Goal: Task Accomplishment & Management: Manage account settings

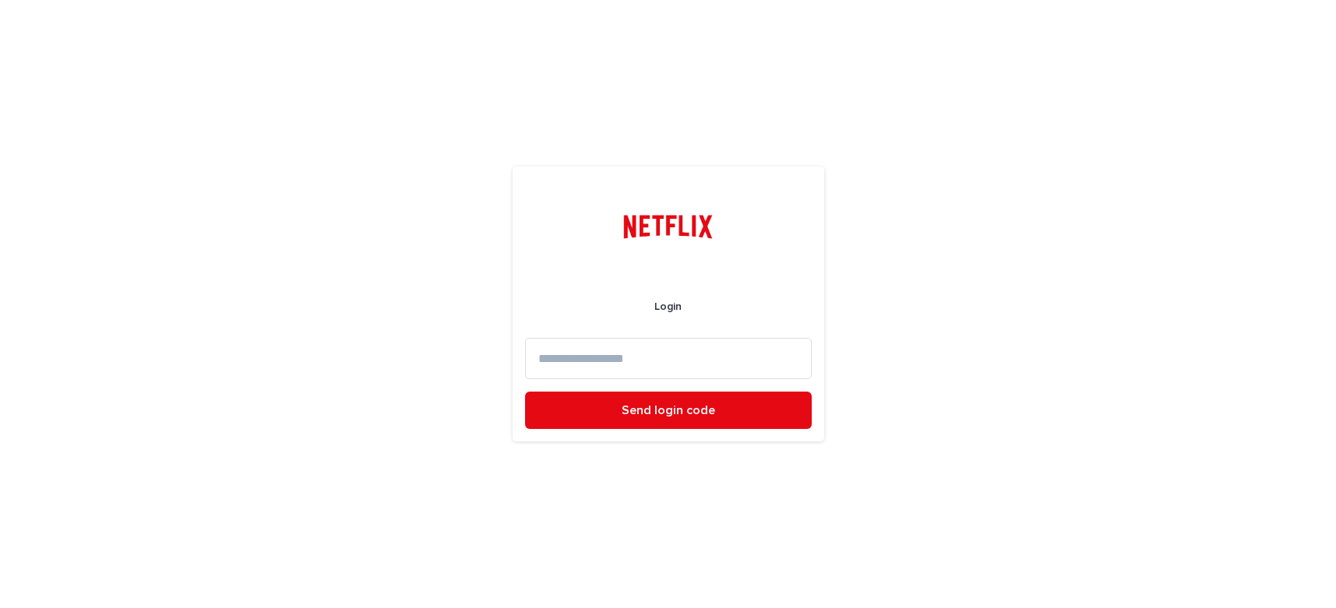
click at [578, 358] on input at bounding box center [668, 358] width 287 height 41
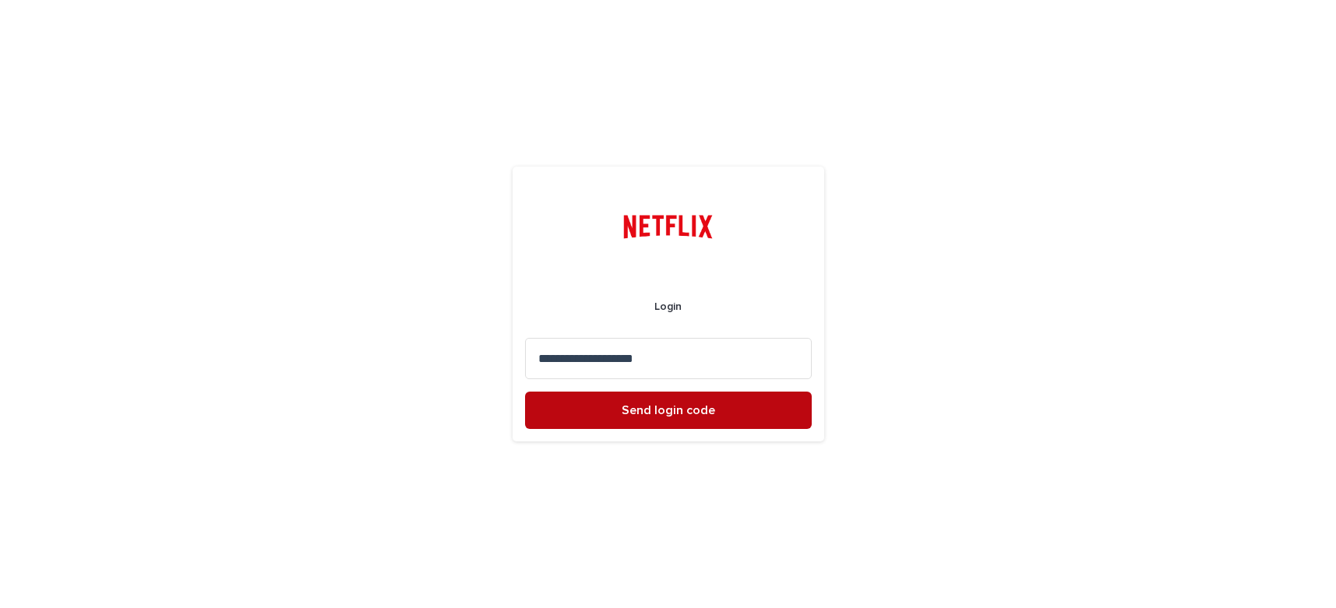
type input "**********"
click at [644, 407] on span "Send login code" at bounding box center [668, 410] width 93 height 12
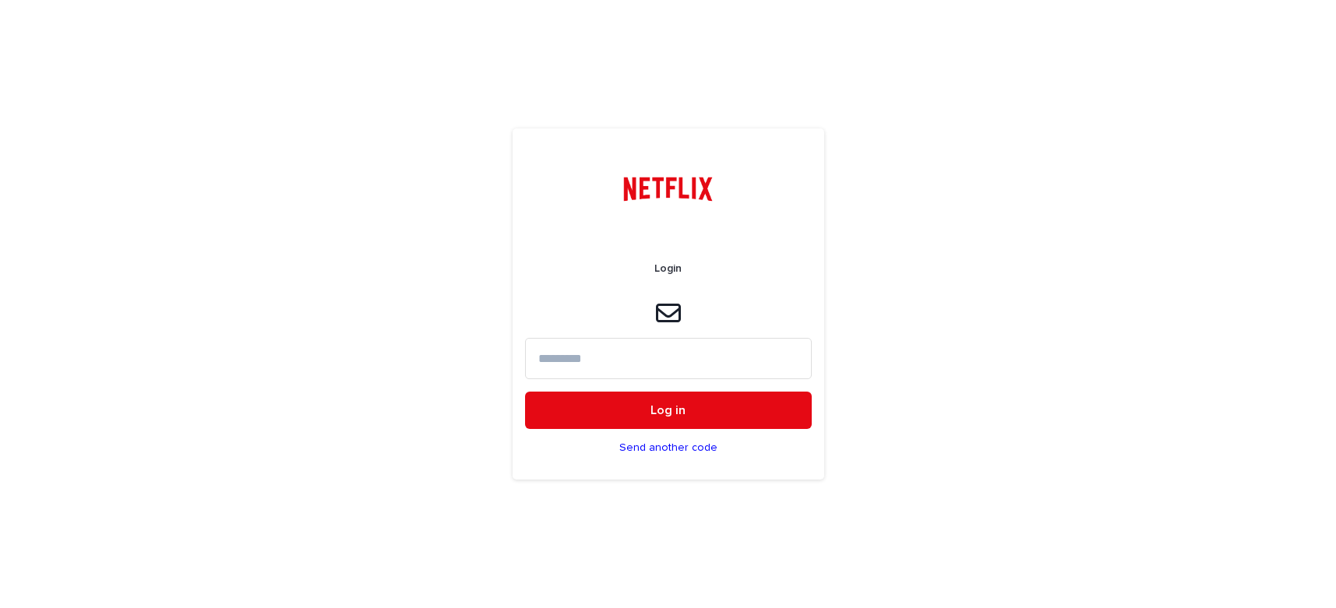
click at [598, 364] on input at bounding box center [668, 358] width 287 height 41
click at [586, 358] on input at bounding box center [668, 358] width 287 height 41
paste input "******"
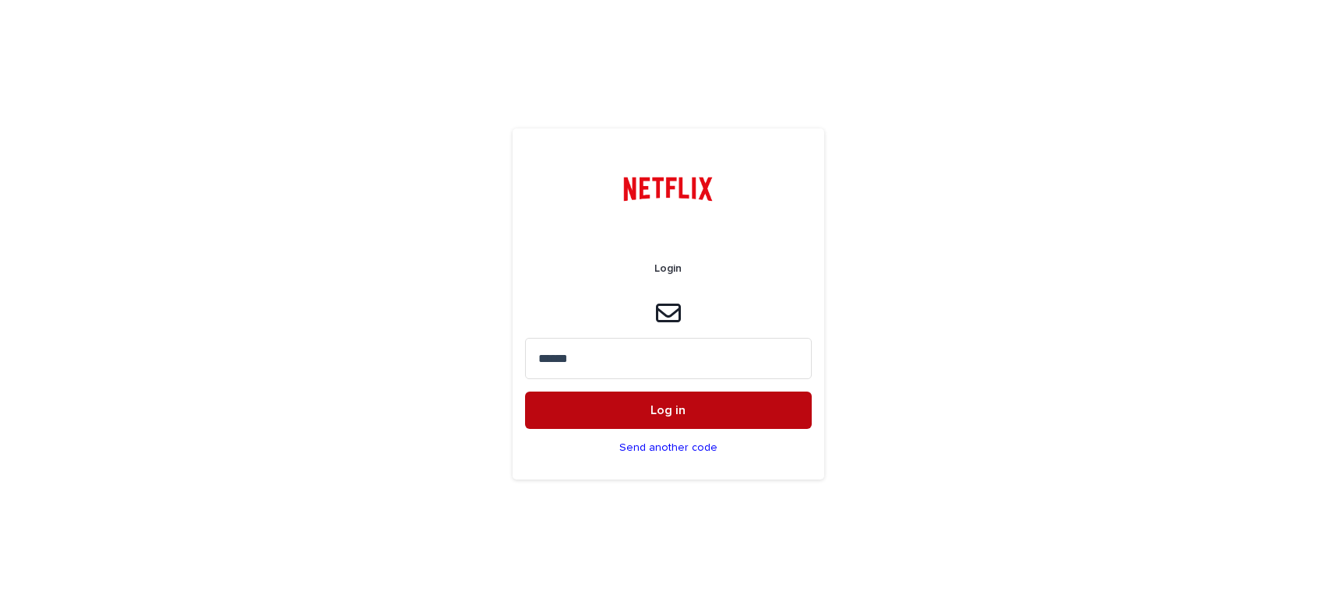
type input "******"
click at [670, 414] on span "Log in" at bounding box center [668, 410] width 35 height 12
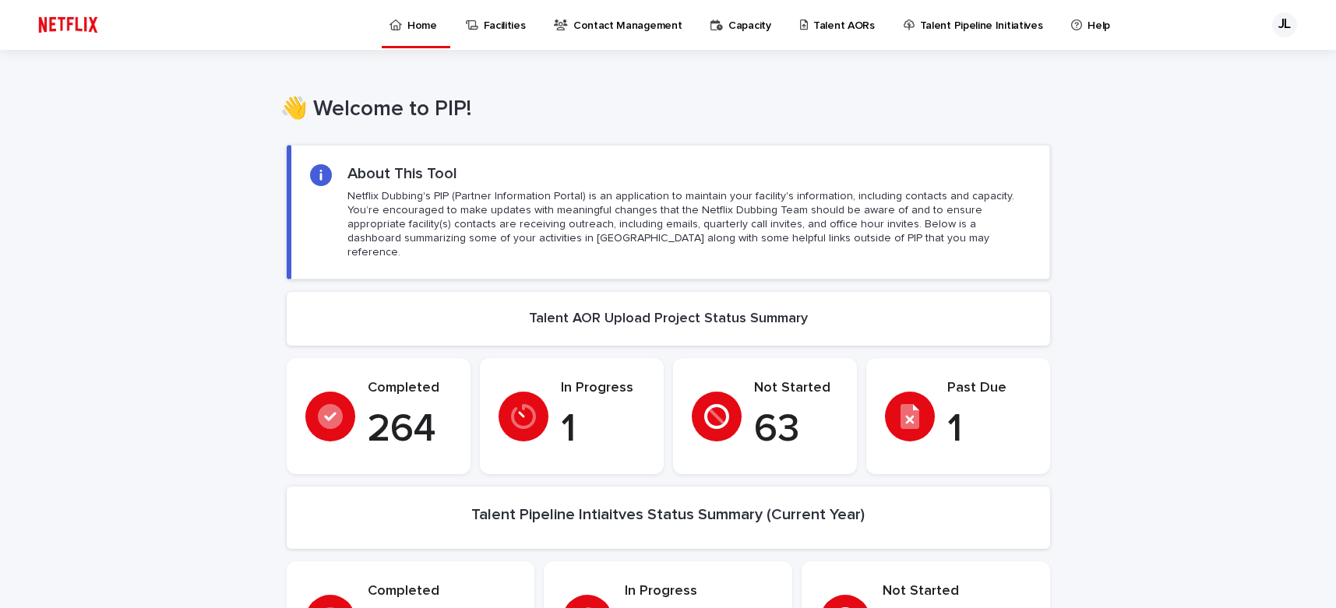
click at [824, 30] on p "Talent AORs" at bounding box center [844, 16] width 62 height 33
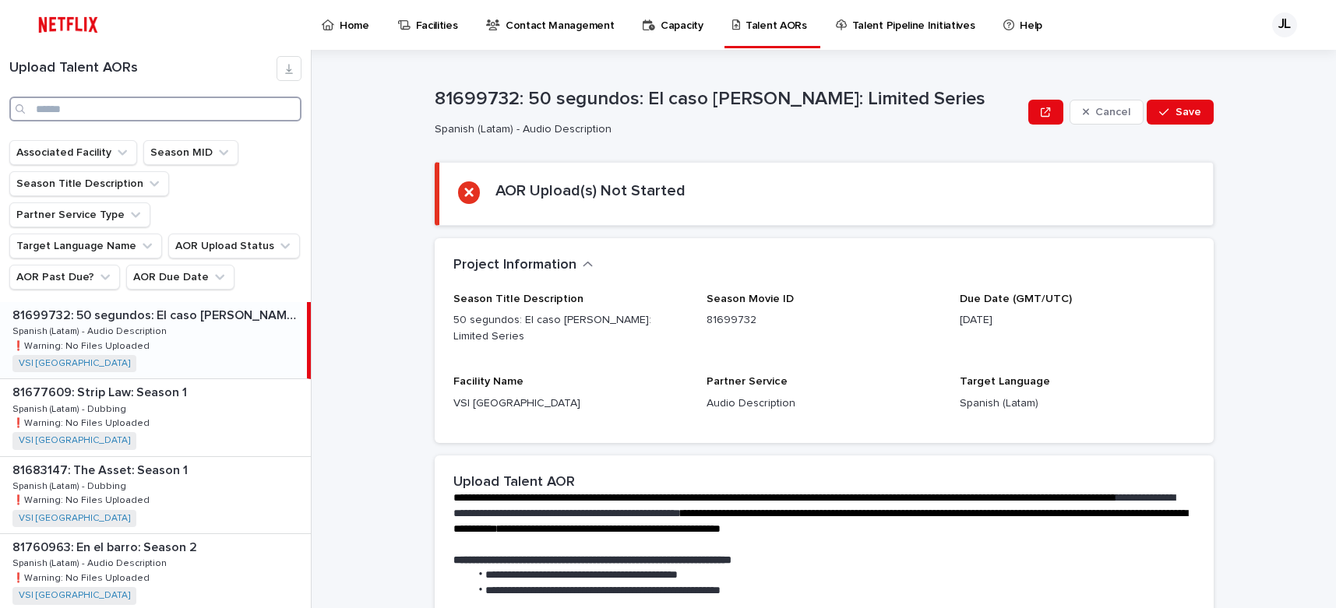
click at [201, 105] on input "Search" at bounding box center [155, 109] width 292 height 25
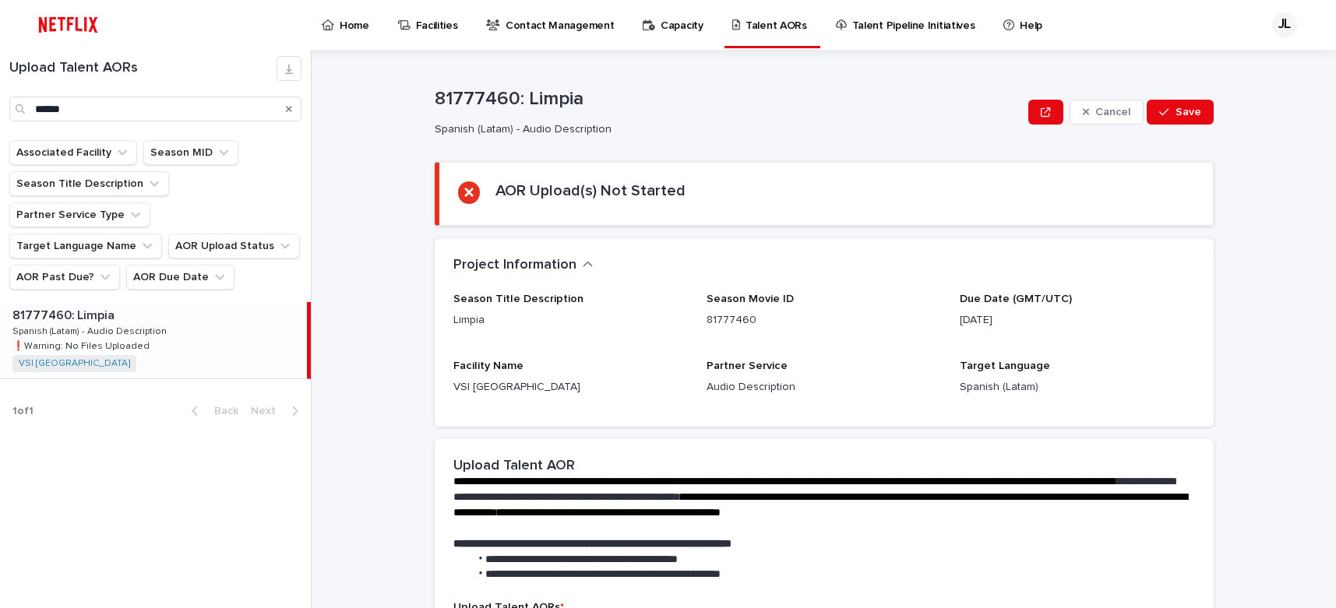
click at [169, 309] on div "81777460: Limpia 81777460: Limpia Spanish (Latam) - Audio Description Spanish (…" at bounding box center [153, 340] width 307 height 76
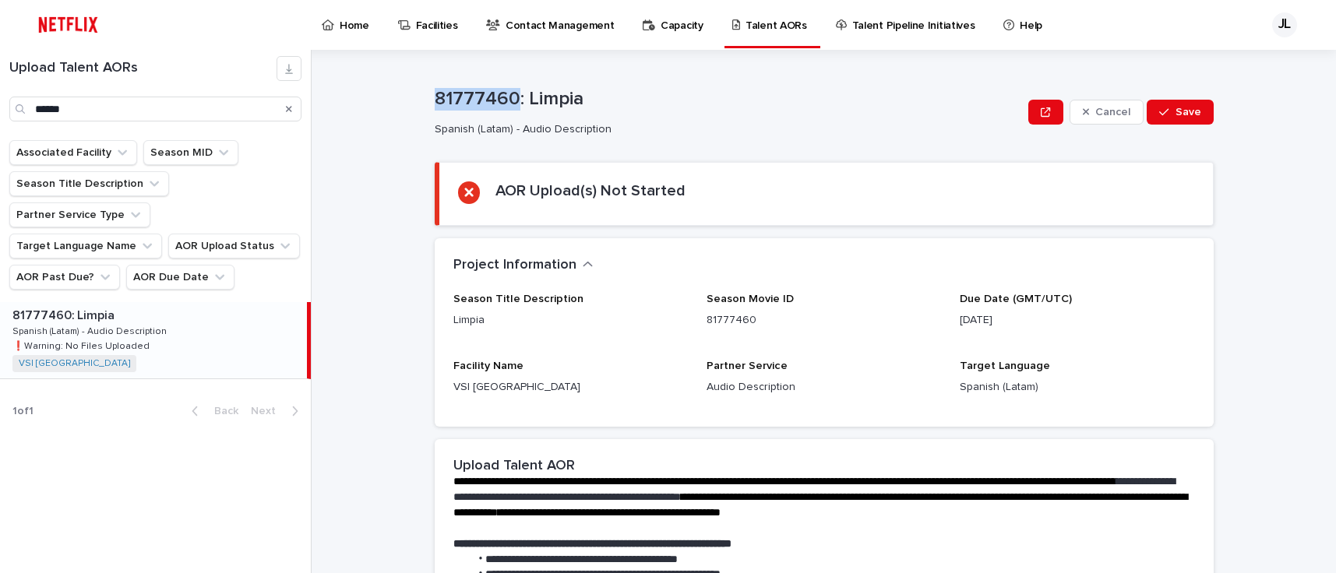
drag, startPoint x: 510, startPoint y: 97, endPoint x: 422, endPoint y: 96, distance: 88.0
click at [422, 96] on div "**********" at bounding box center [833, 312] width 1006 height 524
copy p "81777460"
click at [136, 104] on input "******" at bounding box center [155, 109] width 292 height 25
type input "*"
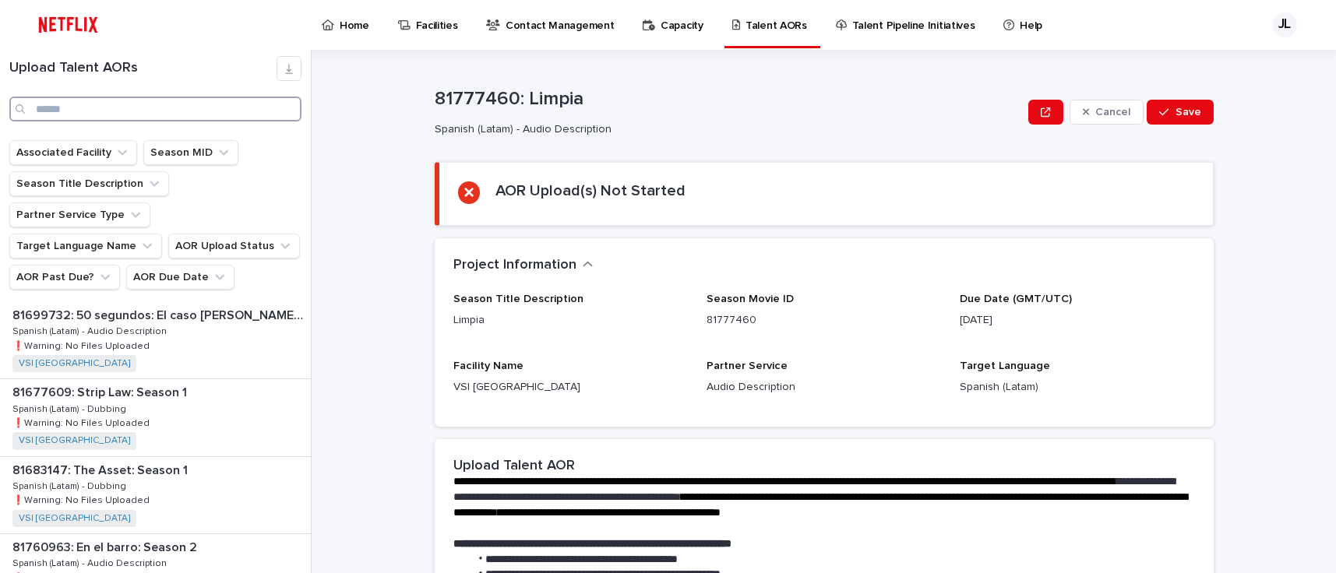
click at [82, 115] on input "Search" at bounding box center [155, 109] width 292 height 25
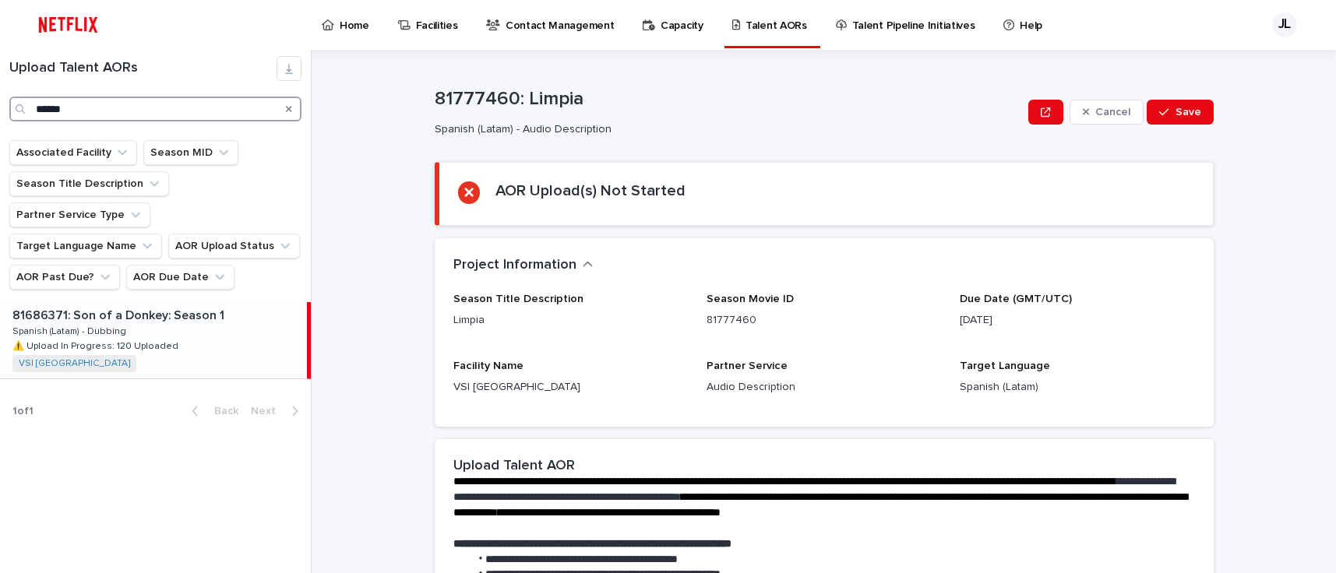
type input "******"
click at [109, 323] on p "Spanish (Latam) - Dubbing" at bounding box center [70, 330] width 117 height 14
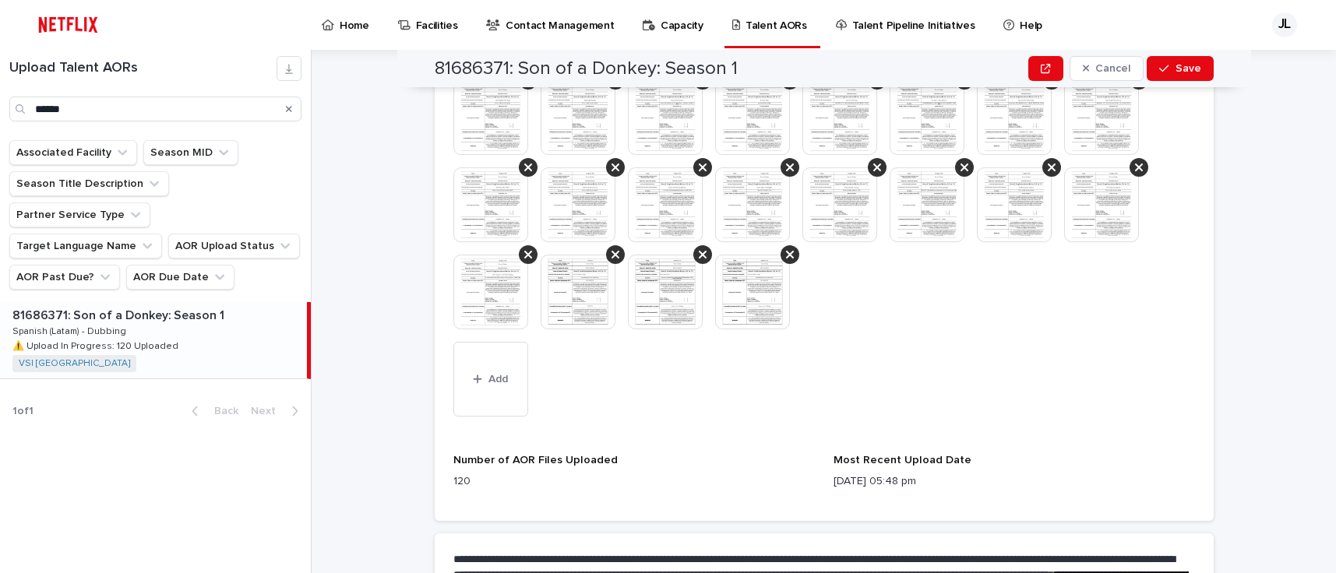
scroll to position [994, 0]
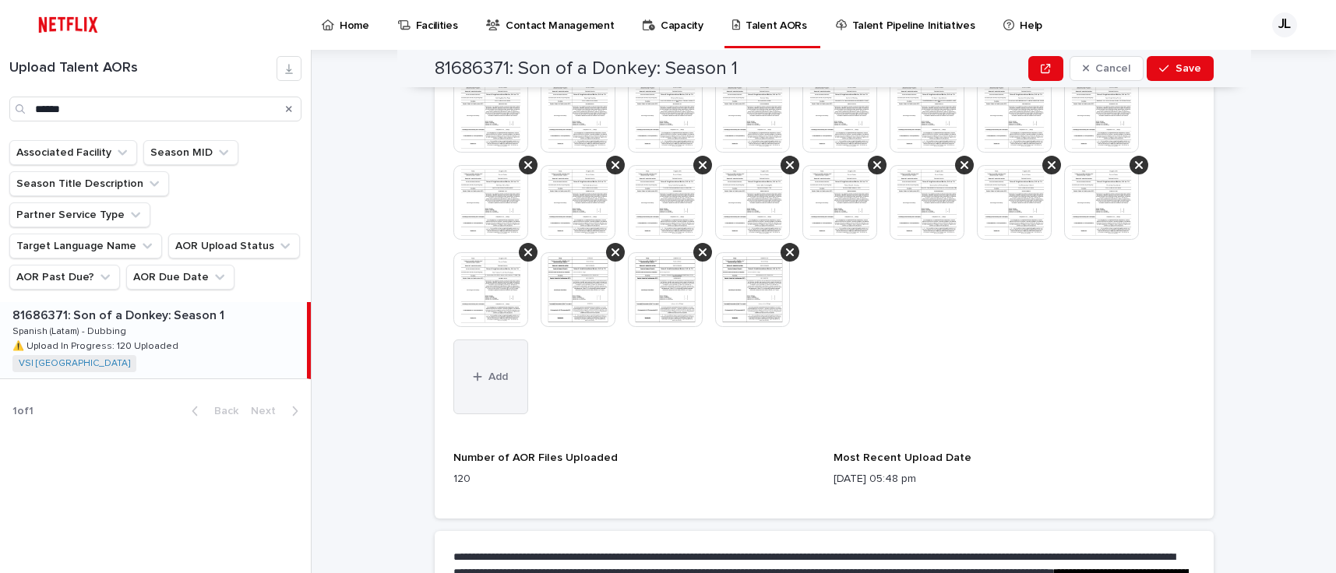
click at [473, 379] on icon "button" at bounding box center [477, 377] width 9 height 11
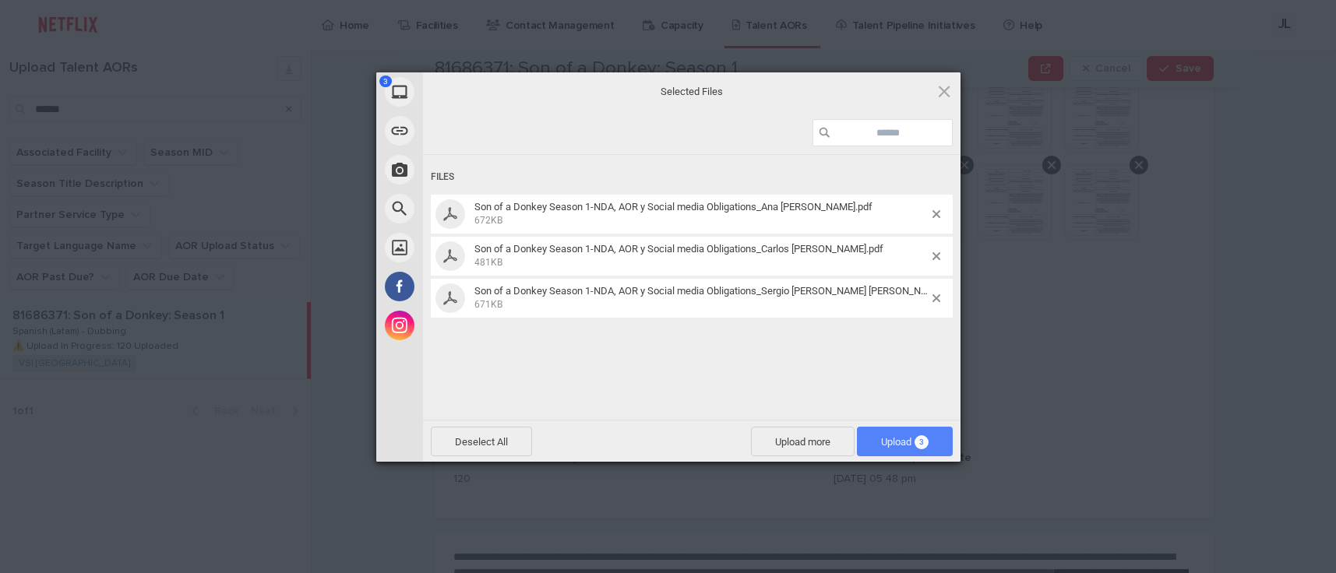
click at [874, 432] on span "Upload 3" at bounding box center [905, 442] width 96 height 30
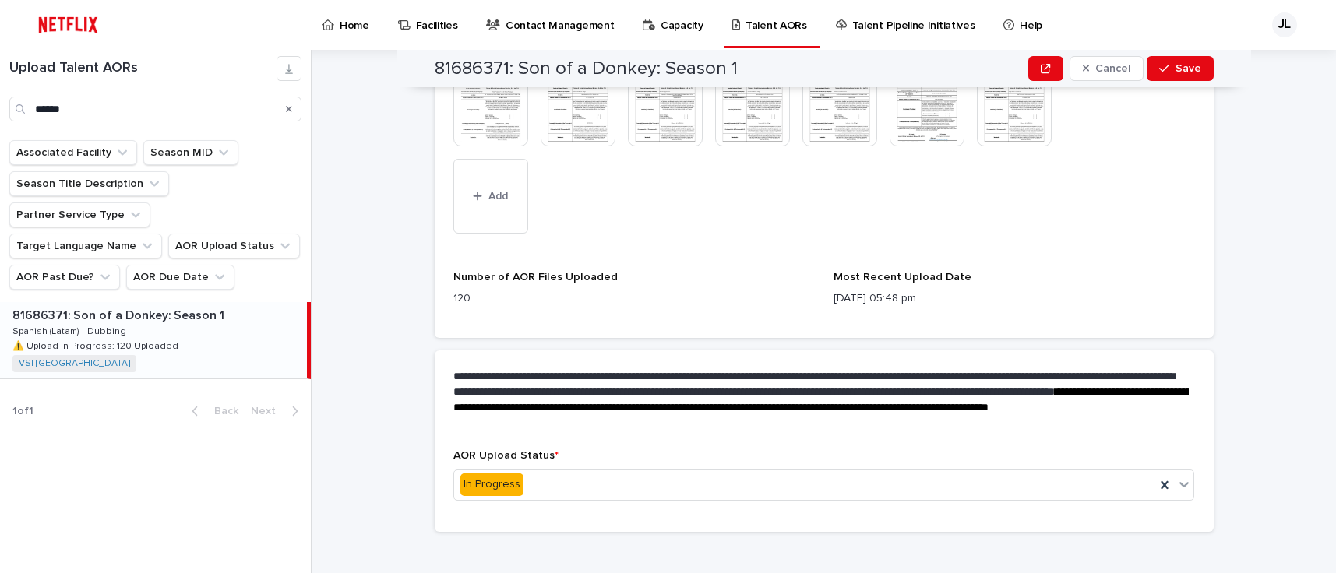
scroll to position [1190, 0]
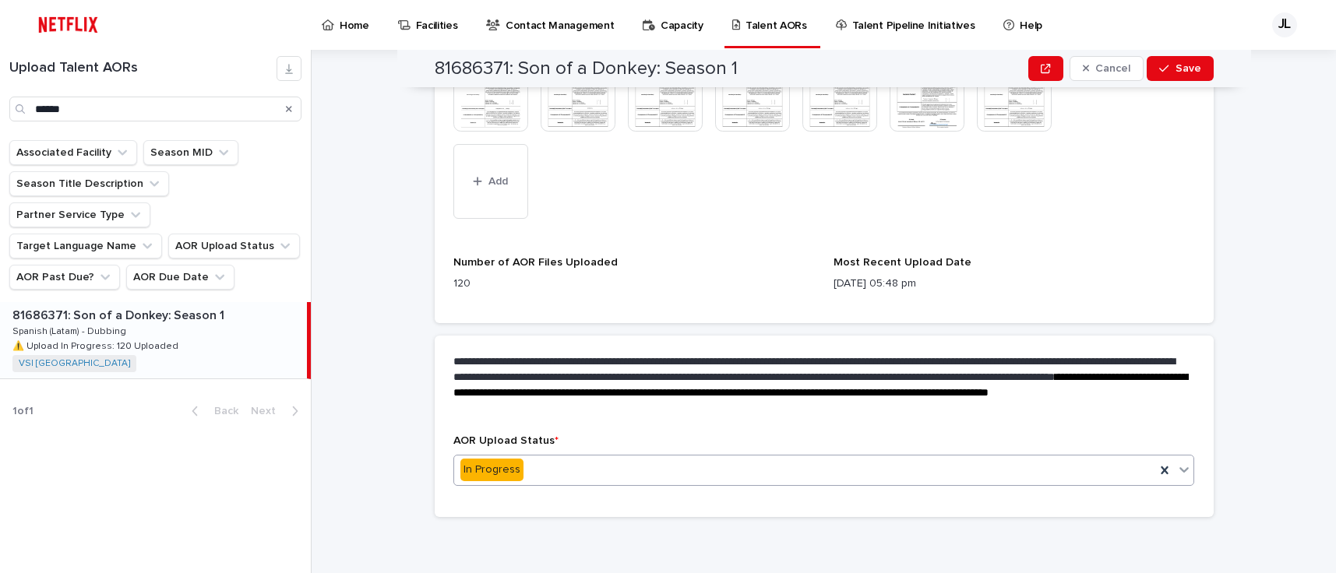
click at [1180, 468] on icon at bounding box center [1184, 469] width 9 height 5
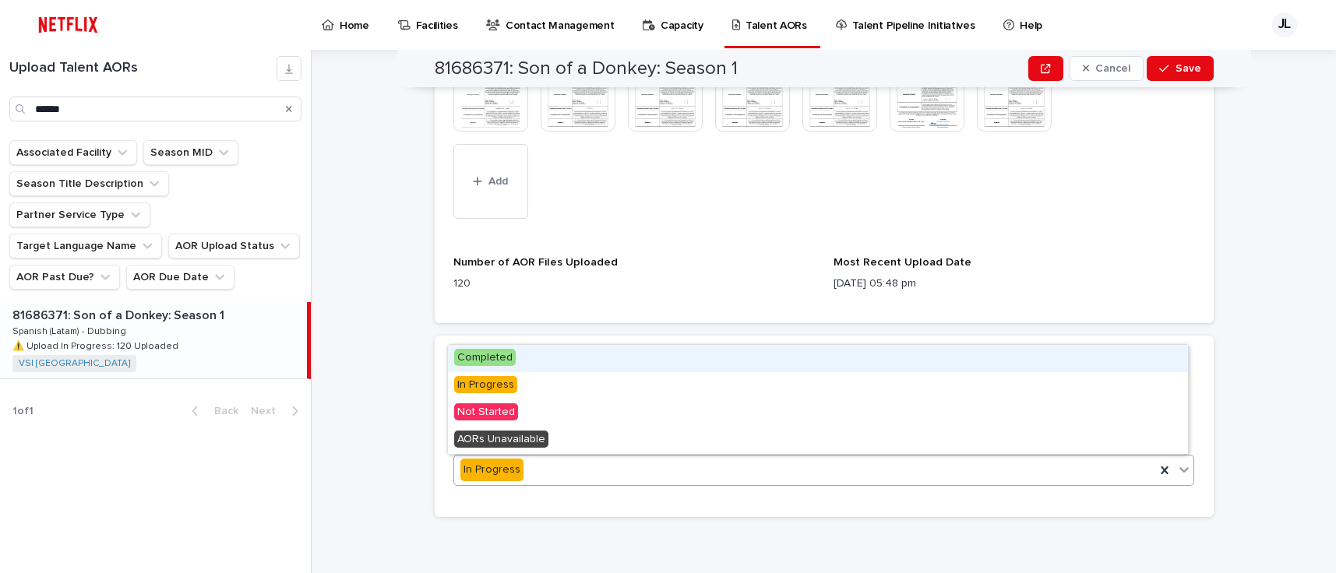
click at [547, 356] on div "Completed" at bounding box center [818, 358] width 740 height 27
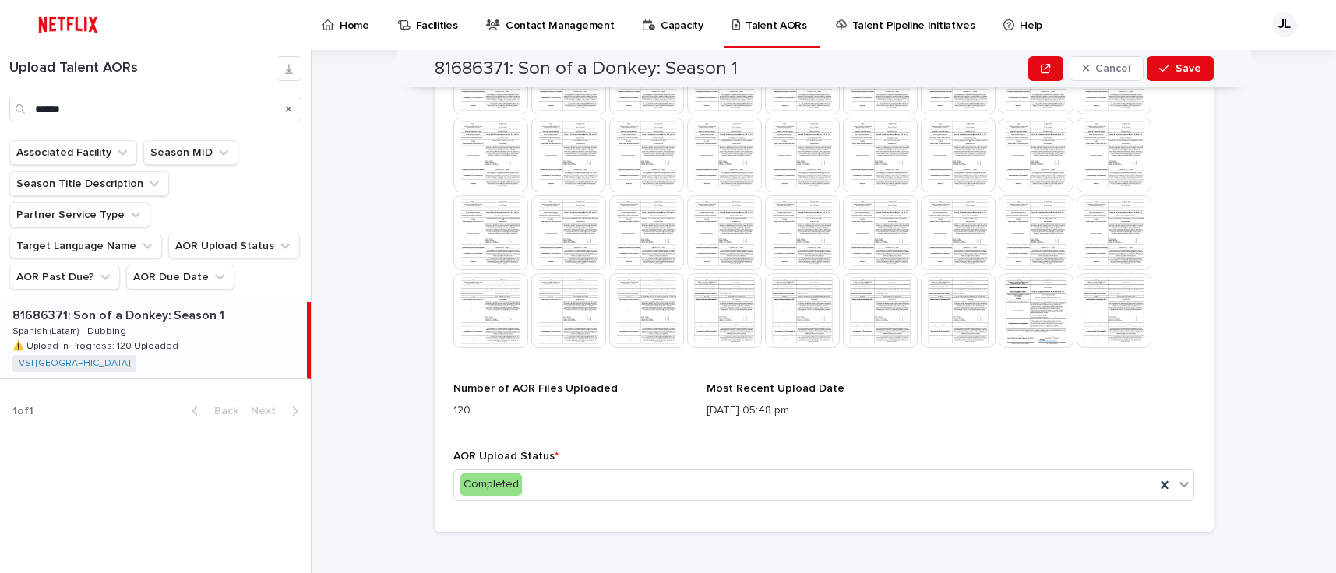
scroll to position [777, 0]
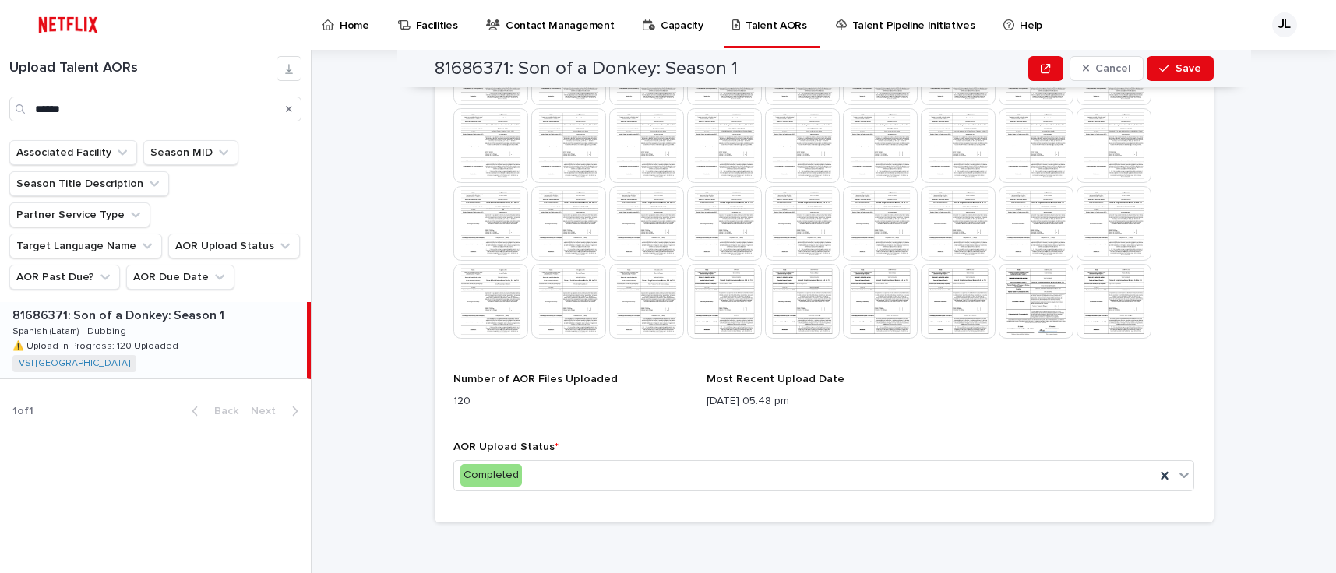
click at [961, 309] on img at bounding box center [958, 301] width 75 height 75
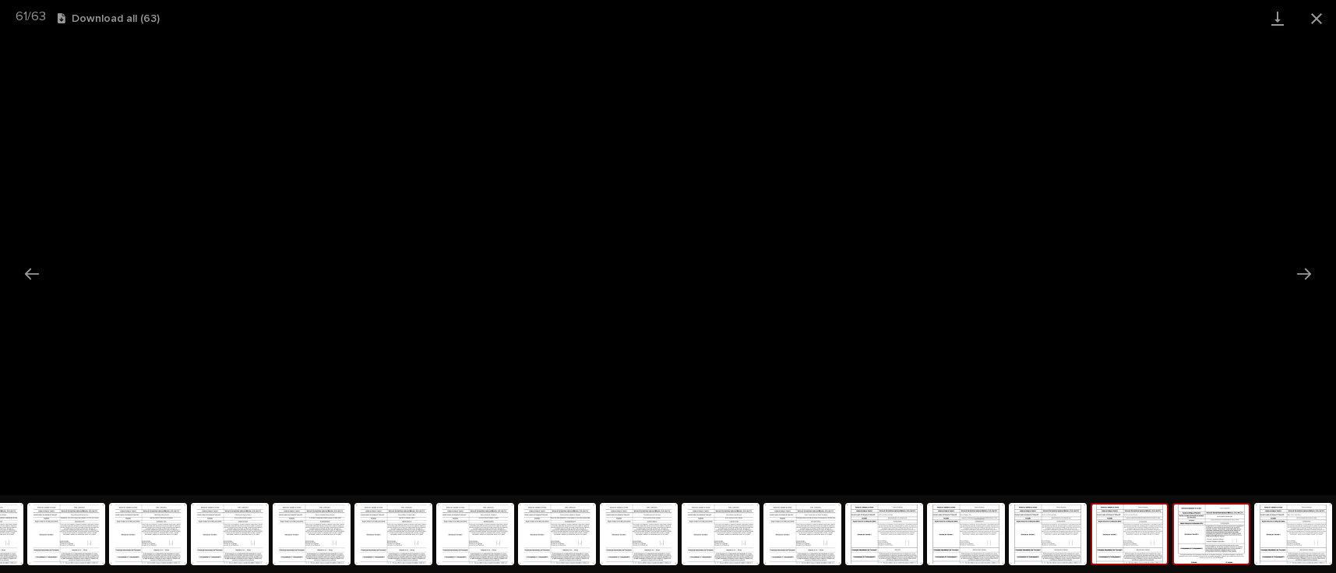
click at [1212, 536] on img at bounding box center [1211, 534] width 75 height 59
click at [1282, 514] on img at bounding box center [1293, 534] width 75 height 59
click at [1201, 507] on img at bounding box center [1211, 534] width 75 height 59
click at [1266, 528] on img at bounding box center [1293, 534] width 75 height 59
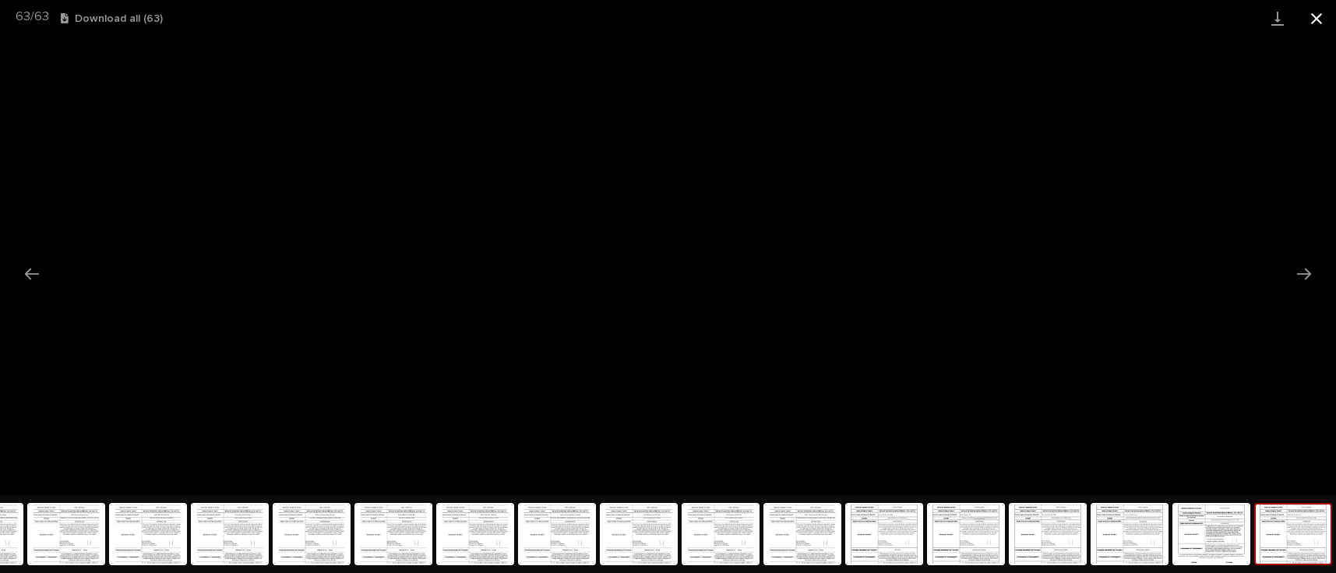
click at [1321, 27] on button "Close gallery" at bounding box center [1316, 18] width 39 height 37
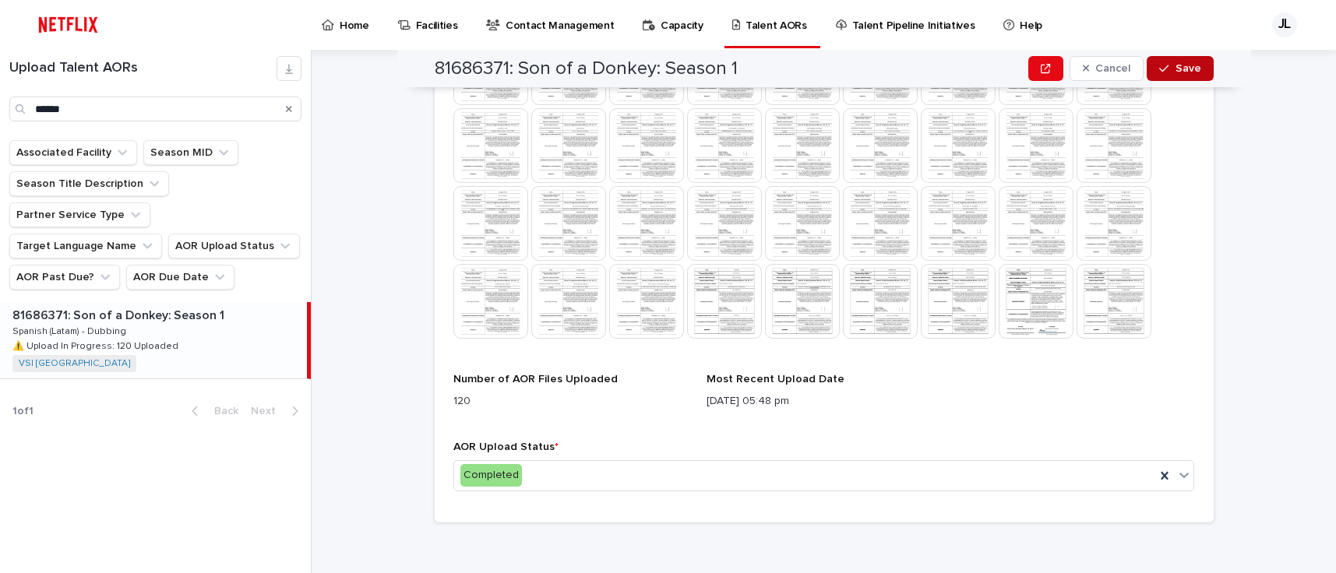
click at [1178, 63] on span "Save" at bounding box center [1189, 68] width 26 height 11
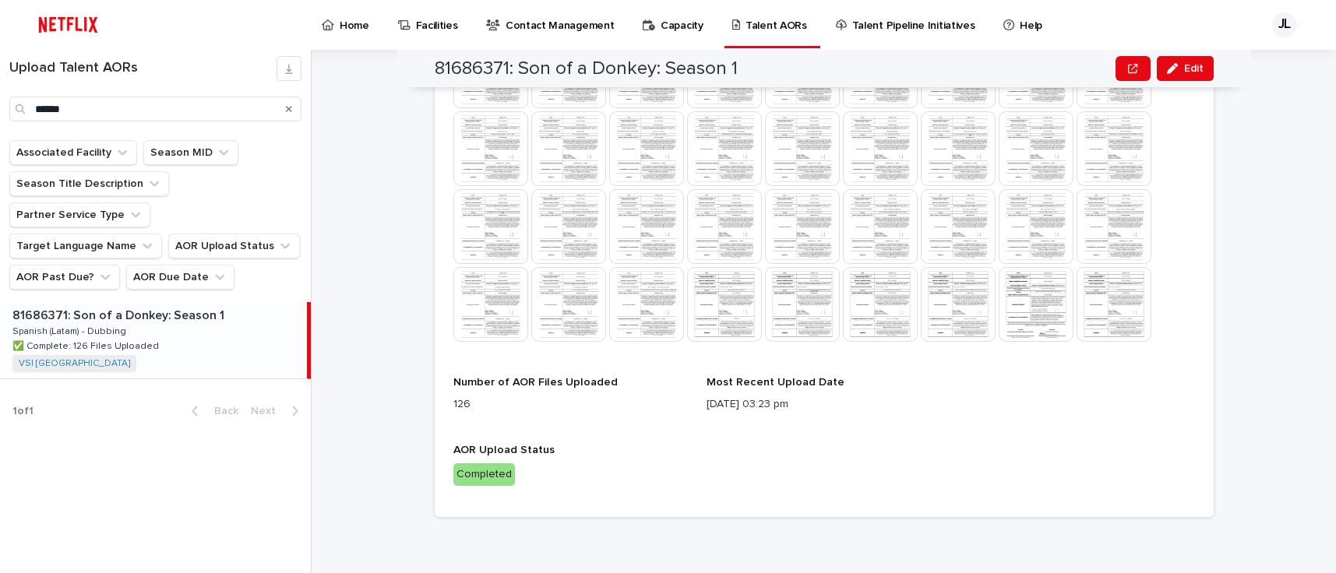
scroll to position [774, 0]
click at [291, 106] on icon "Search" at bounding box center [289, 109] width 6 height 6
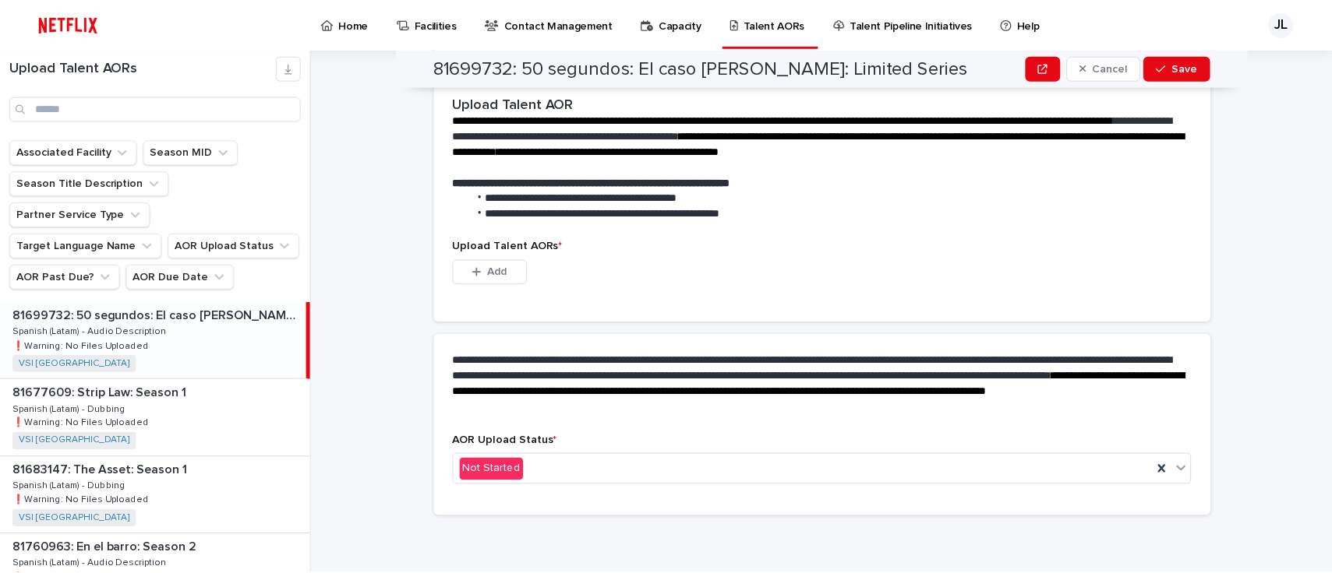
scroll to position [377, 0]
click at [98, 113] on input "Search" at bounding box center [155, 109] width 292 height 25
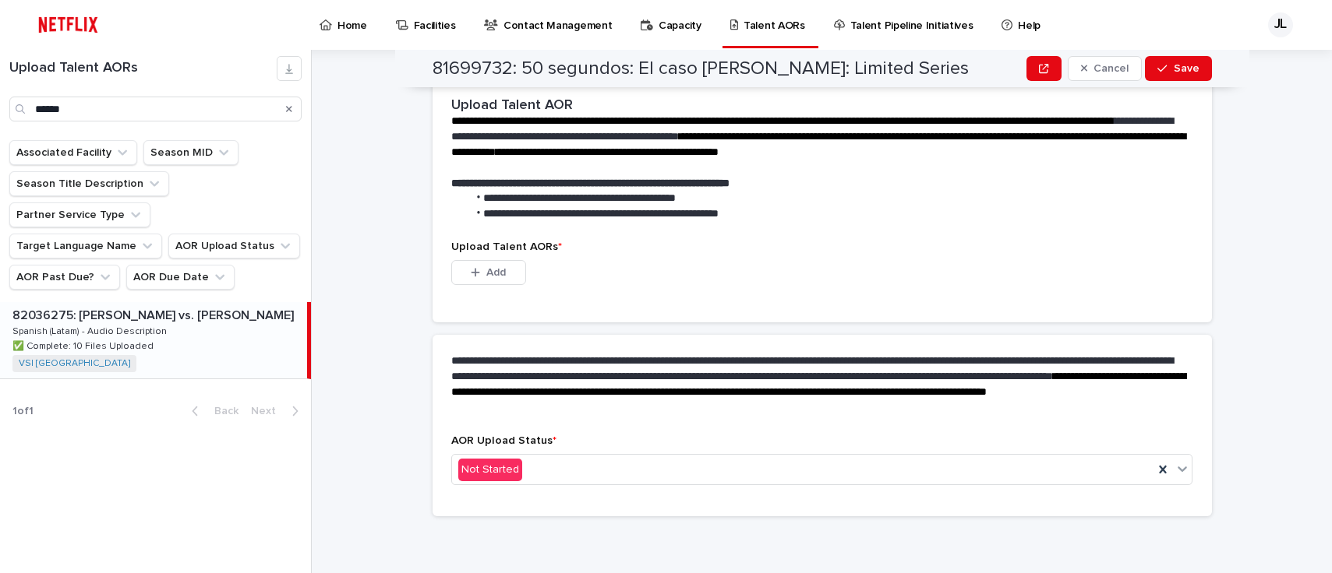
click at [164, 313] on div "82036275: [PERSON_NAME] vs. [PERSON_NAME] 82036275: [PERSON_NAME] vs. [PERSON_N…" at bounding box center [153, 340] width 307 height 76
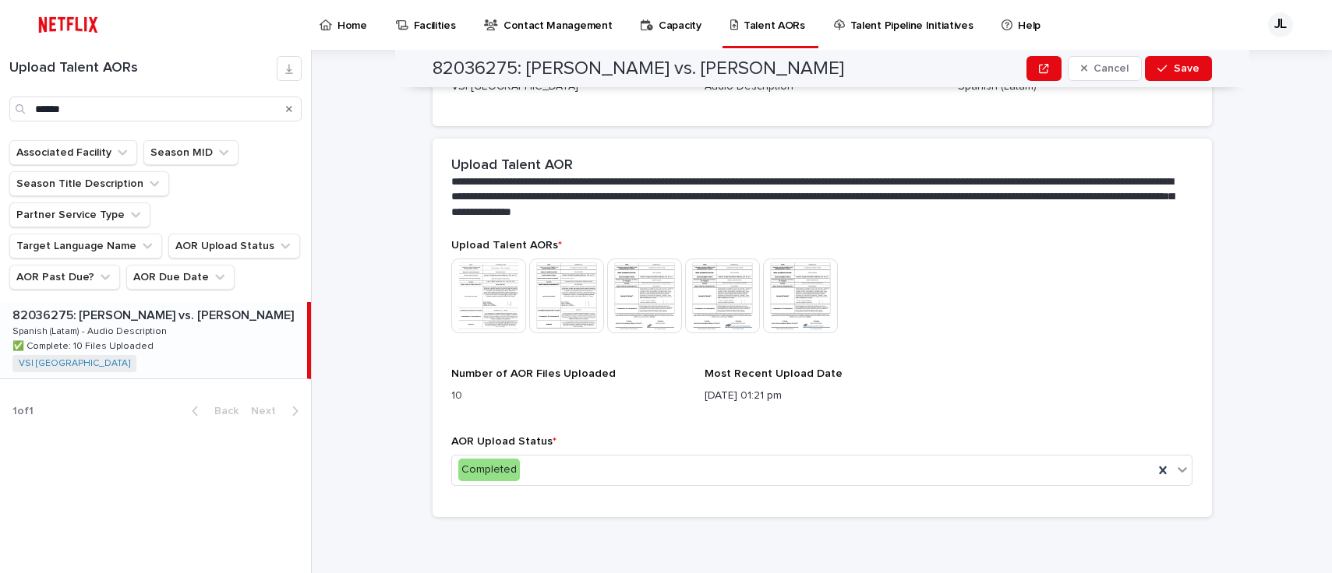
scroll to position [315, 0]
click at [100, 109] on input "******" at bounding box center [155, 109] width 292 height 25
type input "*"
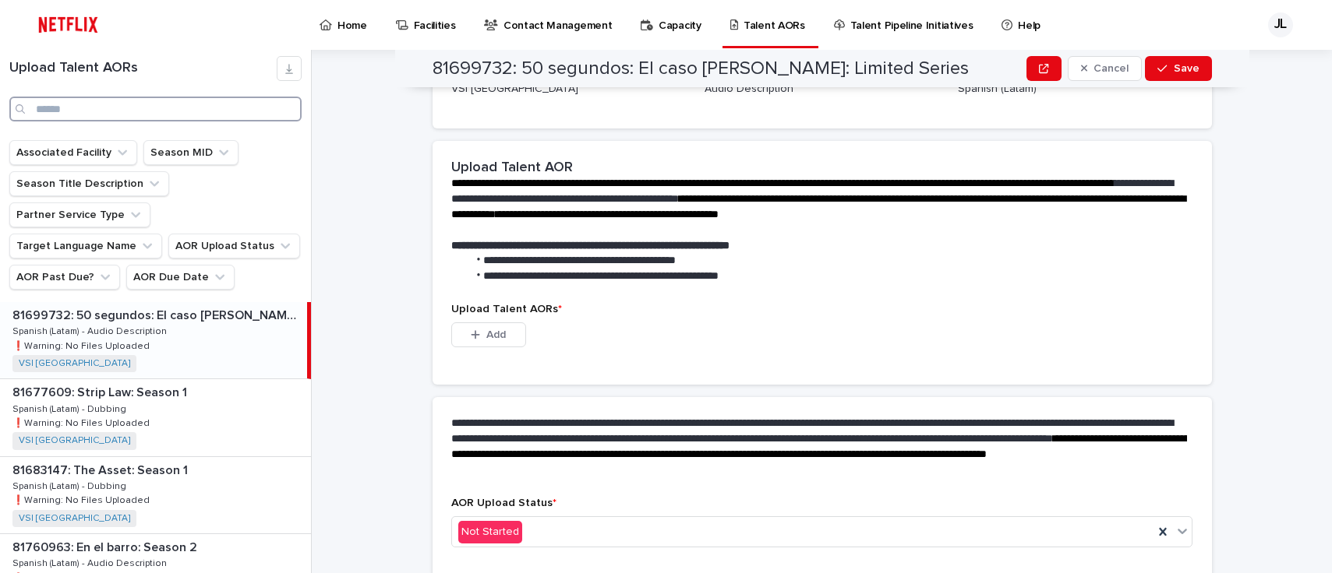
scroll to position [377, 0]
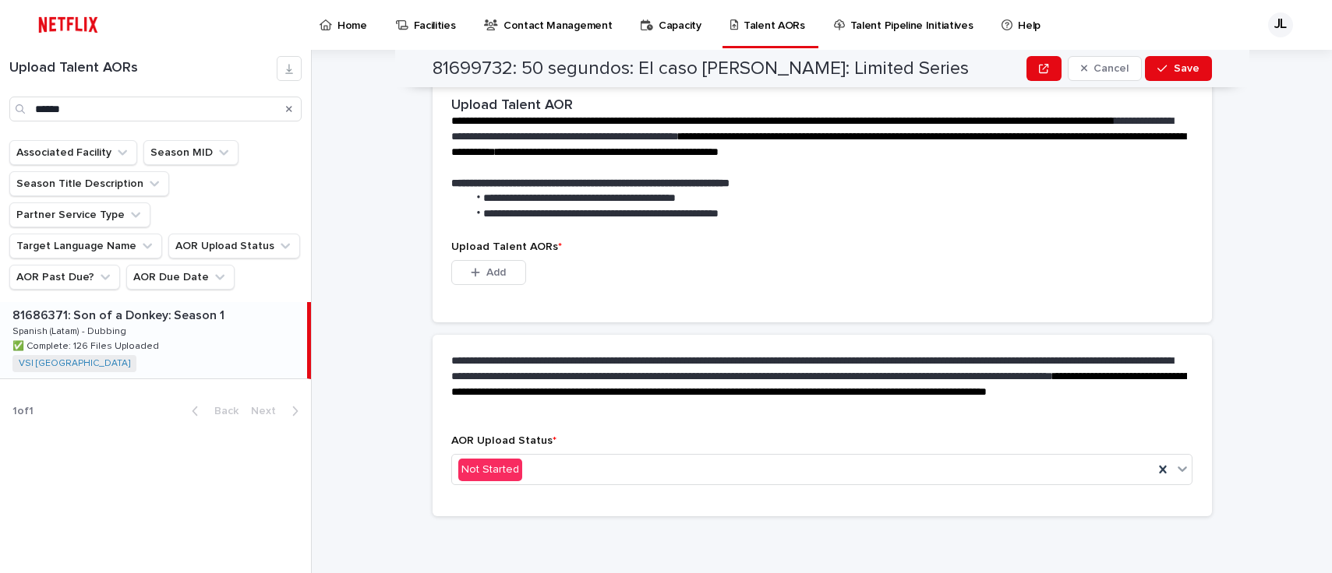
click at [108, 338] on p "✅ Complete: 126 Files Uploaded" at bounding box center [87, 345] width 150 height 14
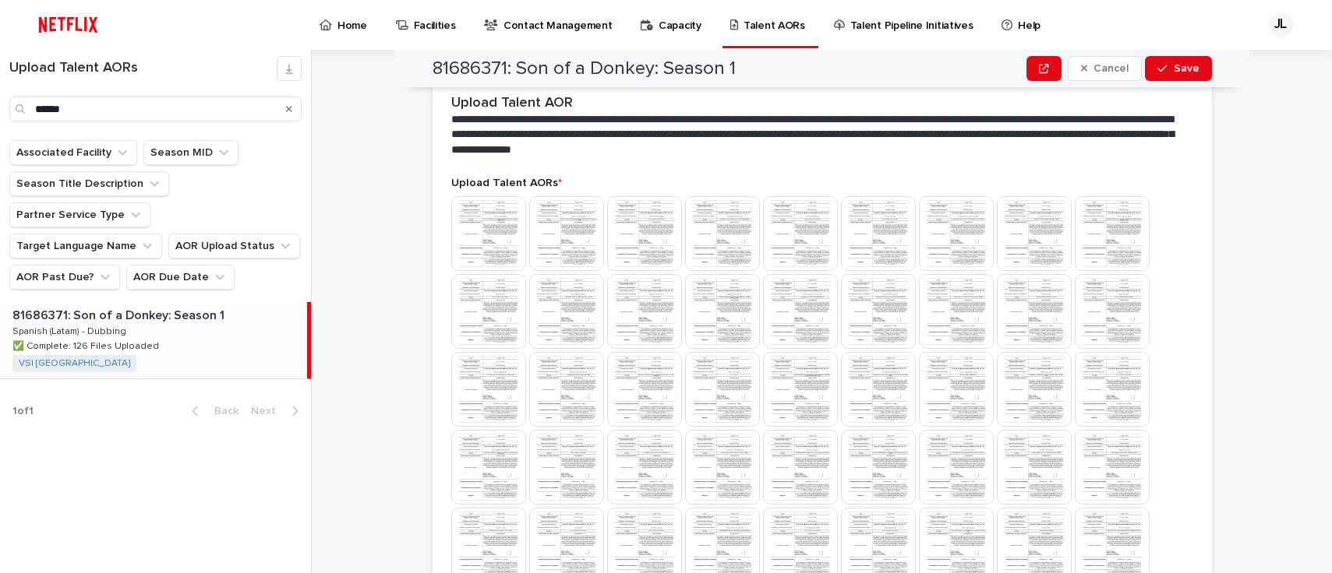
scroll to position [774, 0]
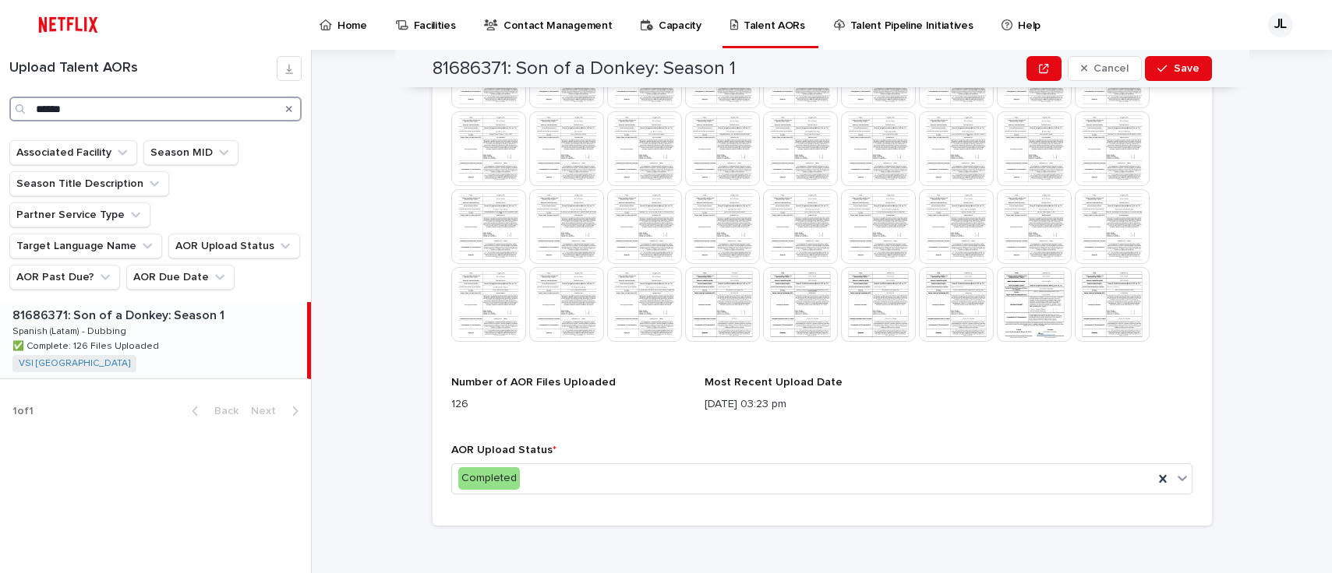
click at [131, 111] on input "******" at bounding box center [155, 109] width 292 height 25
type input "*"
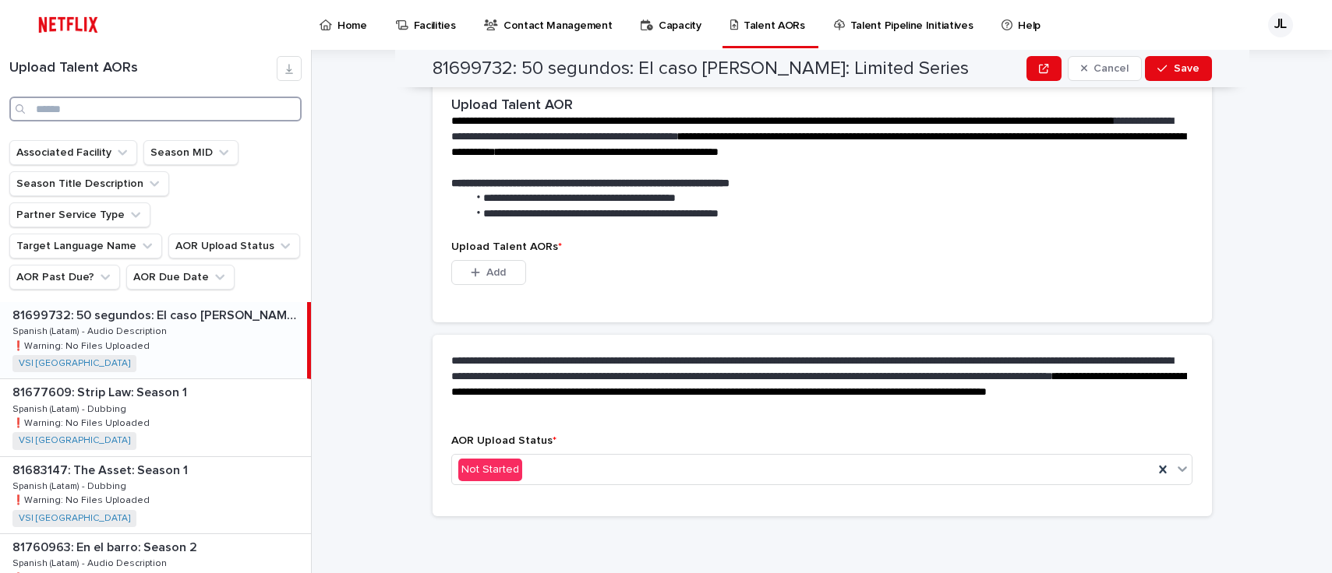
scroll to position [377, 0]
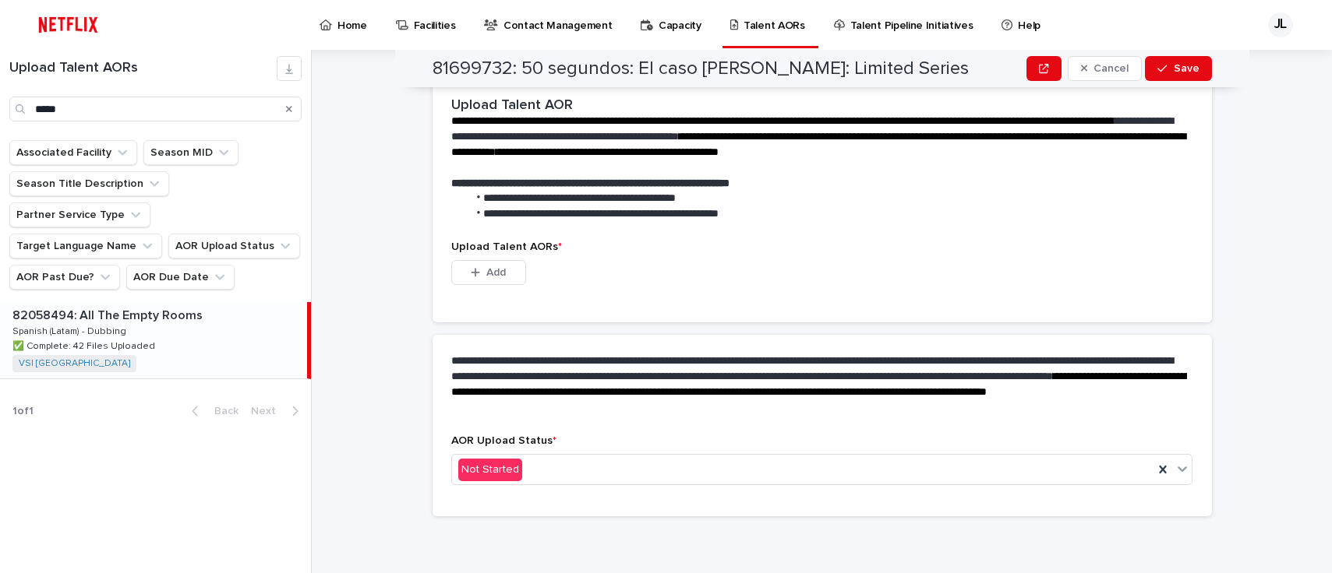
click at [139, 338] on p "✅ Complete: 42 Files Uploaded" at bounding box center [85, 345] width 146 height 14
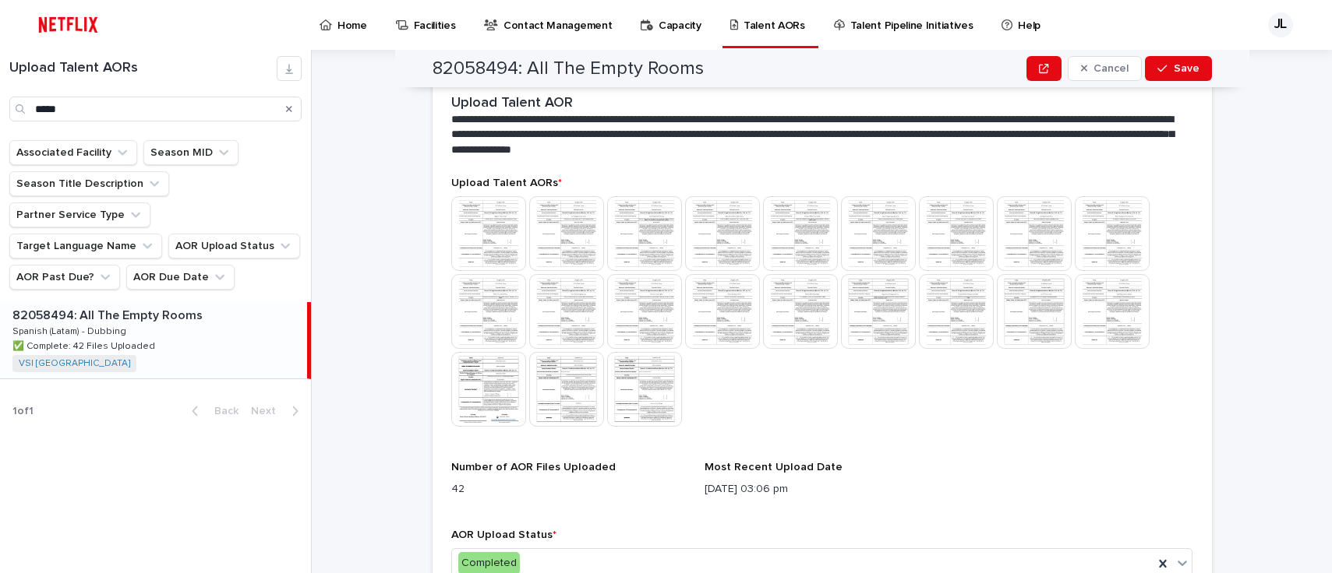
scroll to position [471, 0]
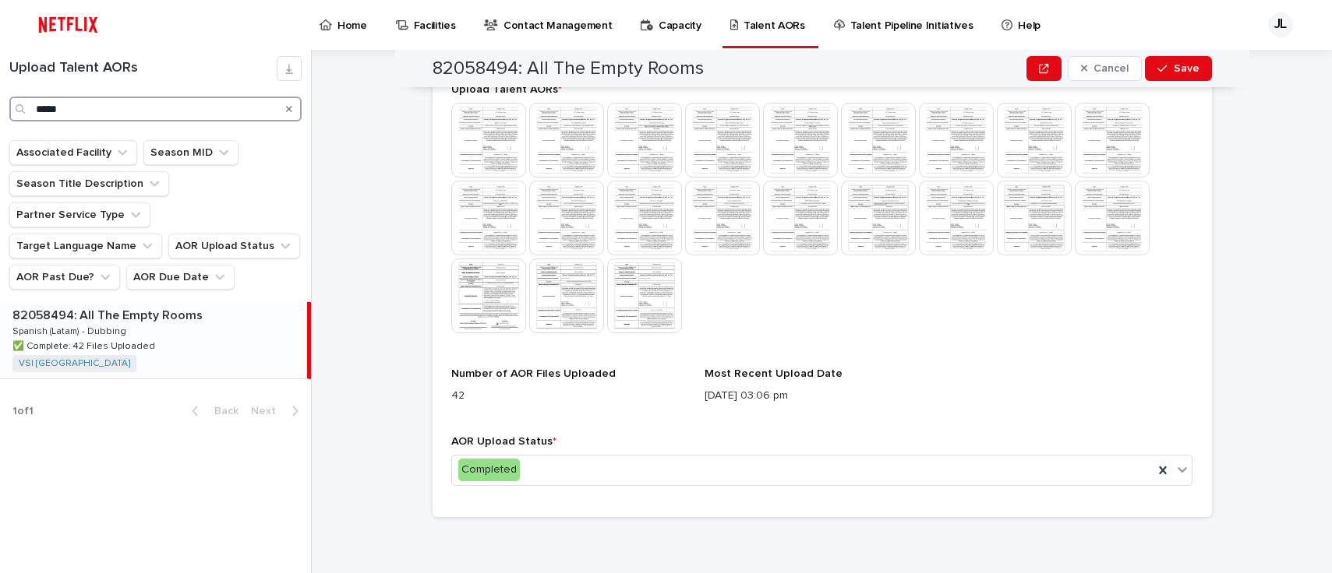
click at [85, 108] on input "*****" at bounding box center [155, 109] width 292 height 25
type input "*"
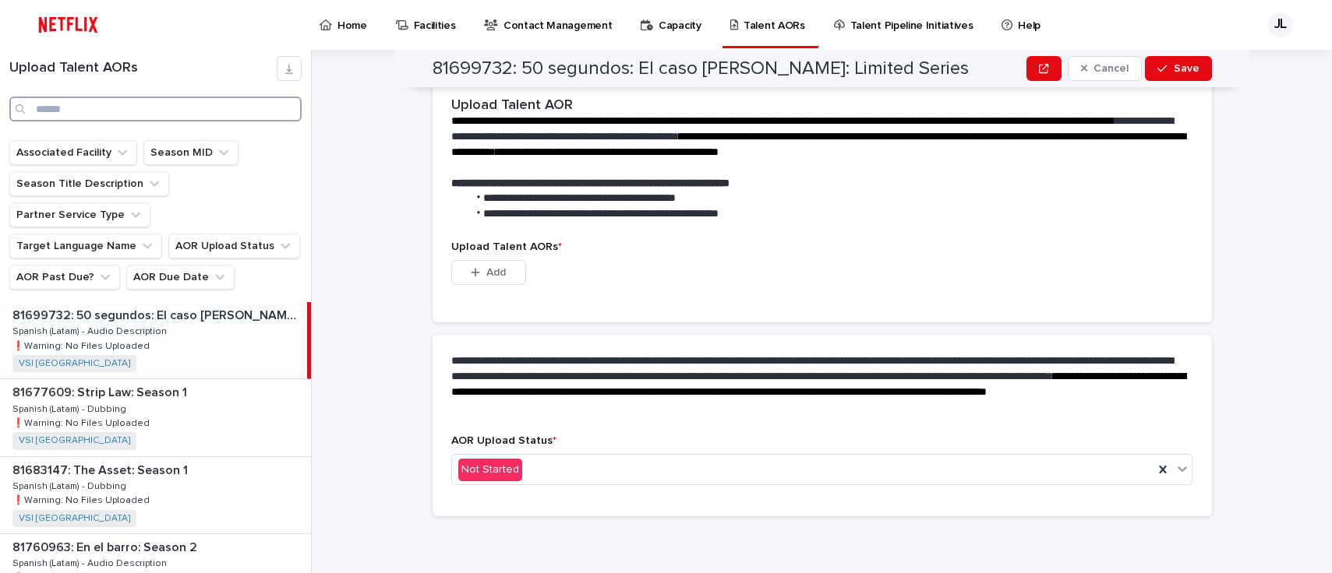
scroll to position [377, 0]
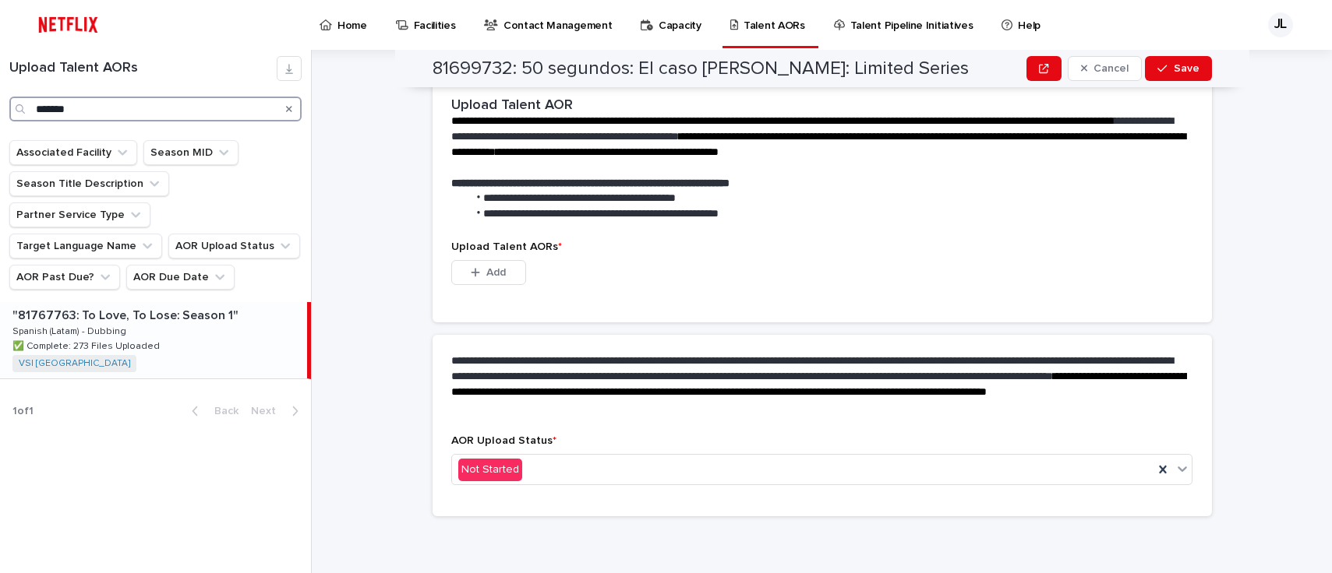
type input "*******"
click at [99, 323] on p "Spanish (Latam) - Dubbing" at bounding box center [70, 330] width 117 height 14
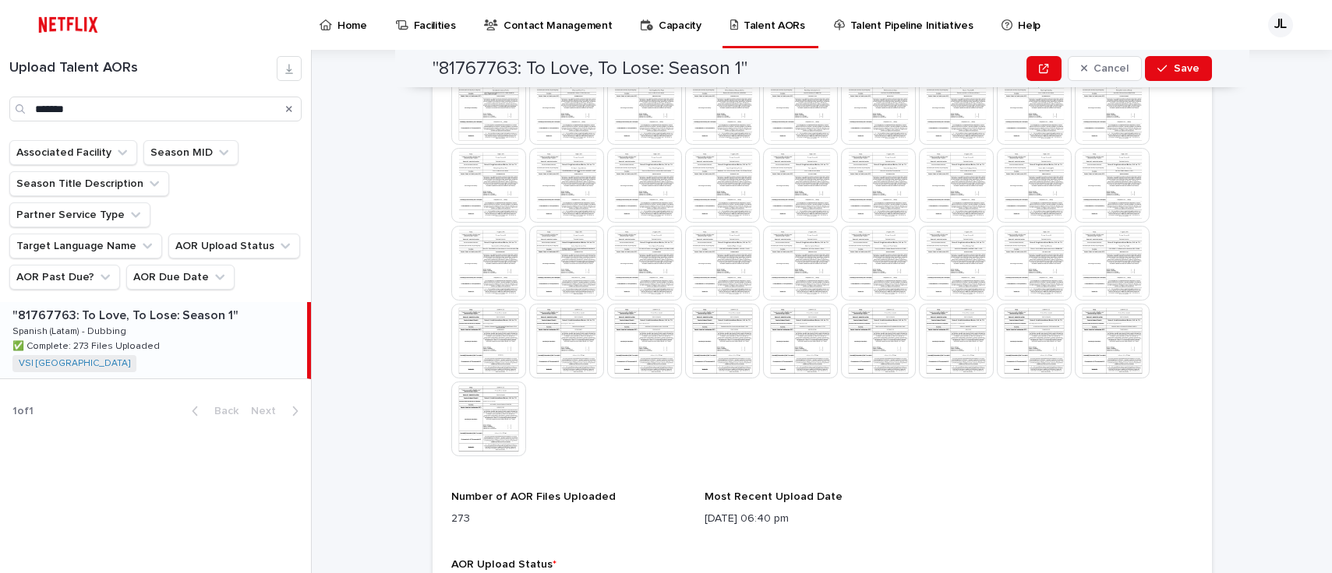
scroll to position [1094, 0]
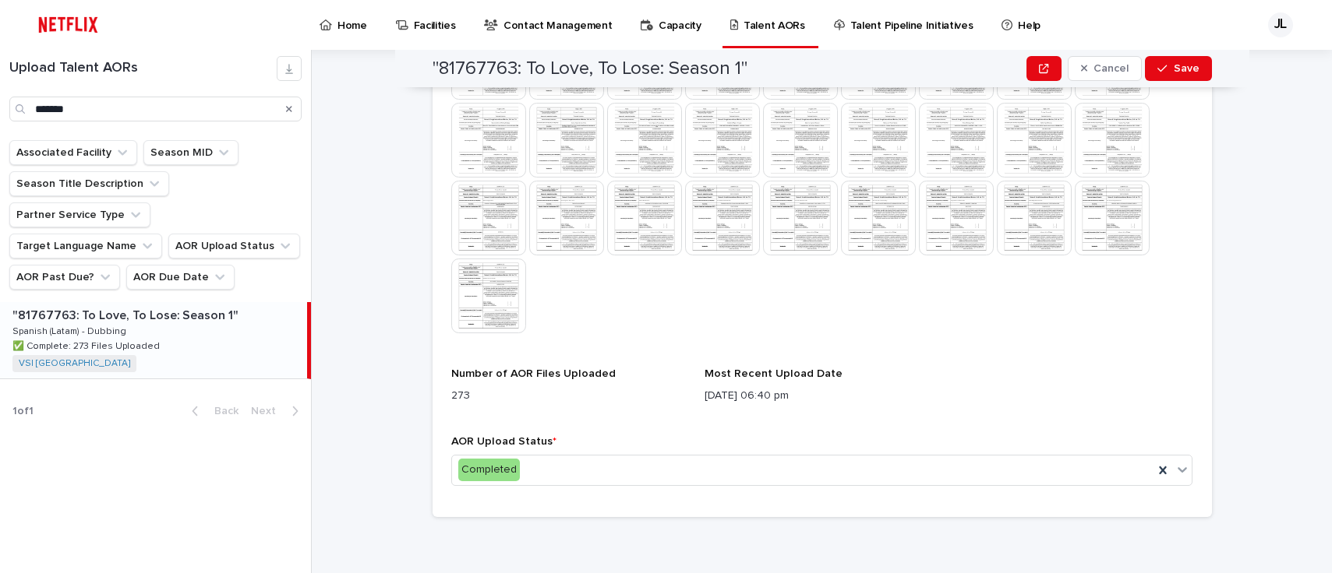
click at [456, 289] on img at bounding box center [488, 296] width 75 height 75
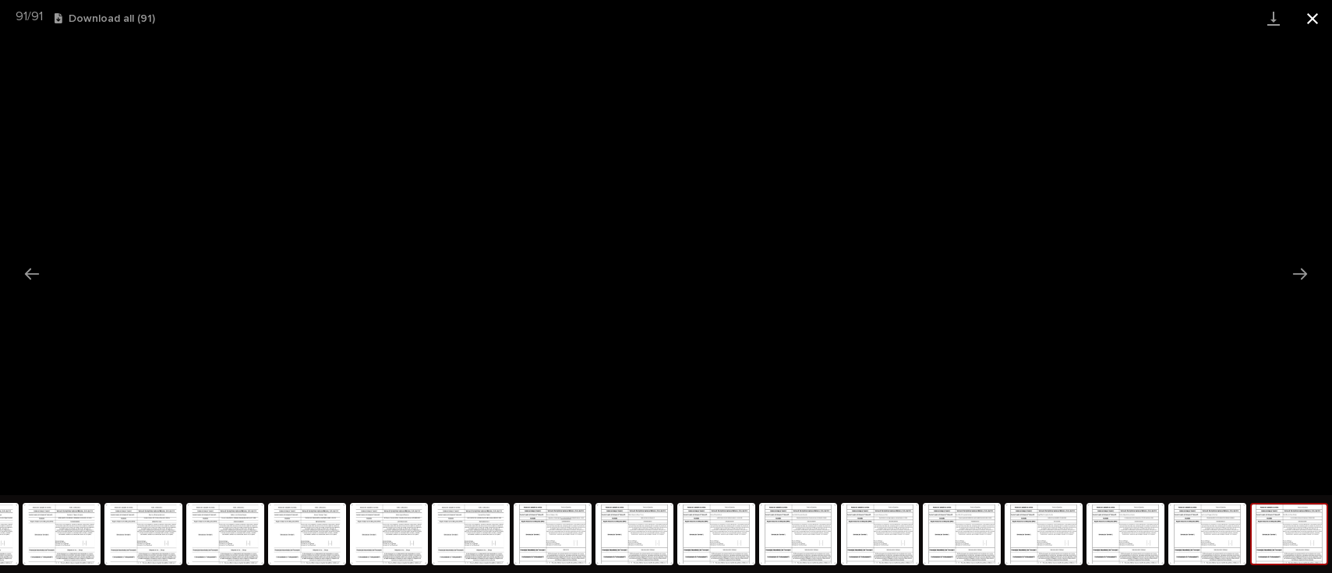
click at [1310, 13] on button "Close gallery" at bounding box center [1312, 18] width 39 height 37
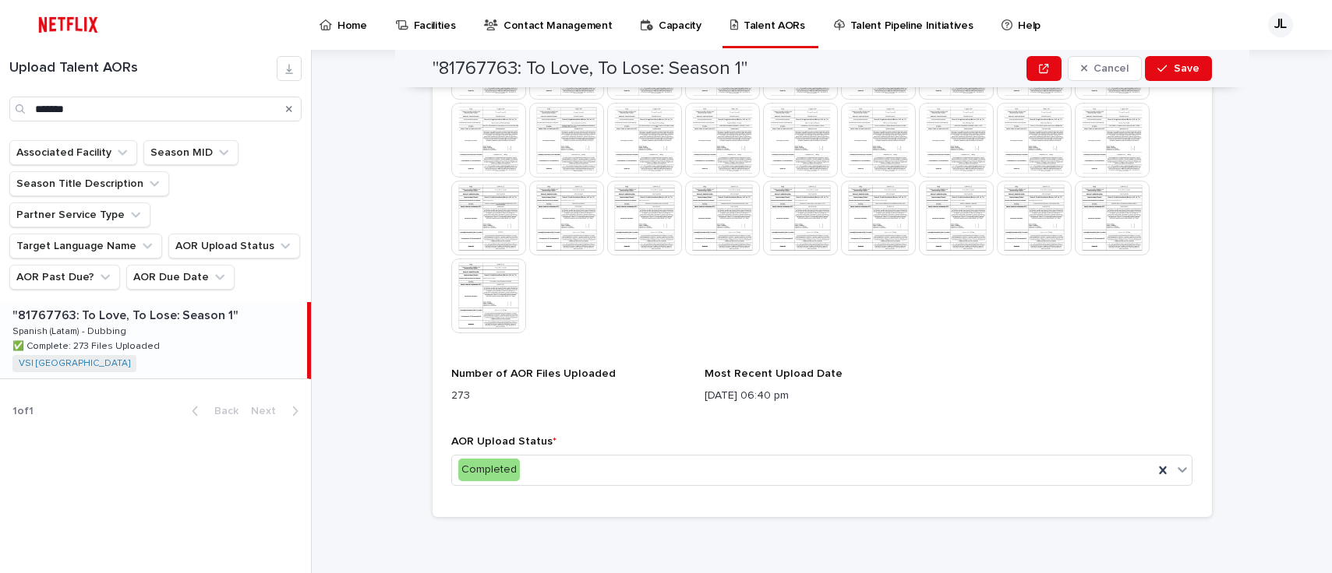
click at [293, 105] on div "Search" at bounding box center [289, 109] width 25 height 25
click at [289, 108] on icon "Search" at bounding box center [289, 109] width 6 height 6
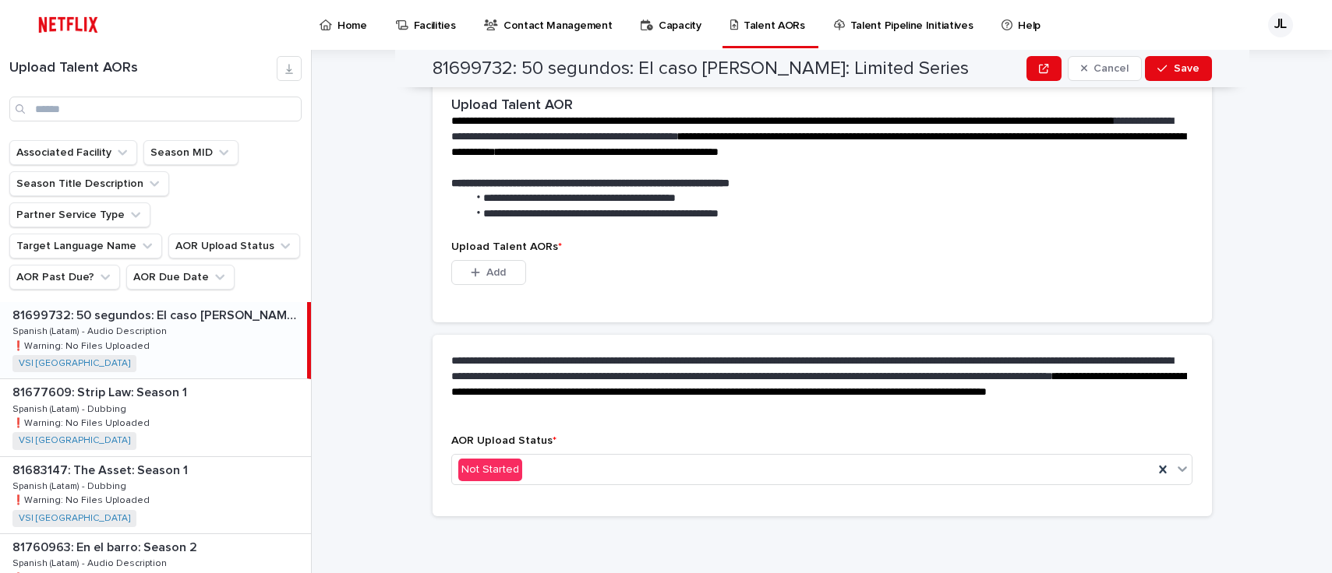
scroll to position [377, 0]
click at [898, 284] on div "This file cannot be opened Download File Add" at bounding box center [822, 275] width 742 height 31
click at [136, 103] on input "Search" at bounding box center [155, 109] width 292 height 25
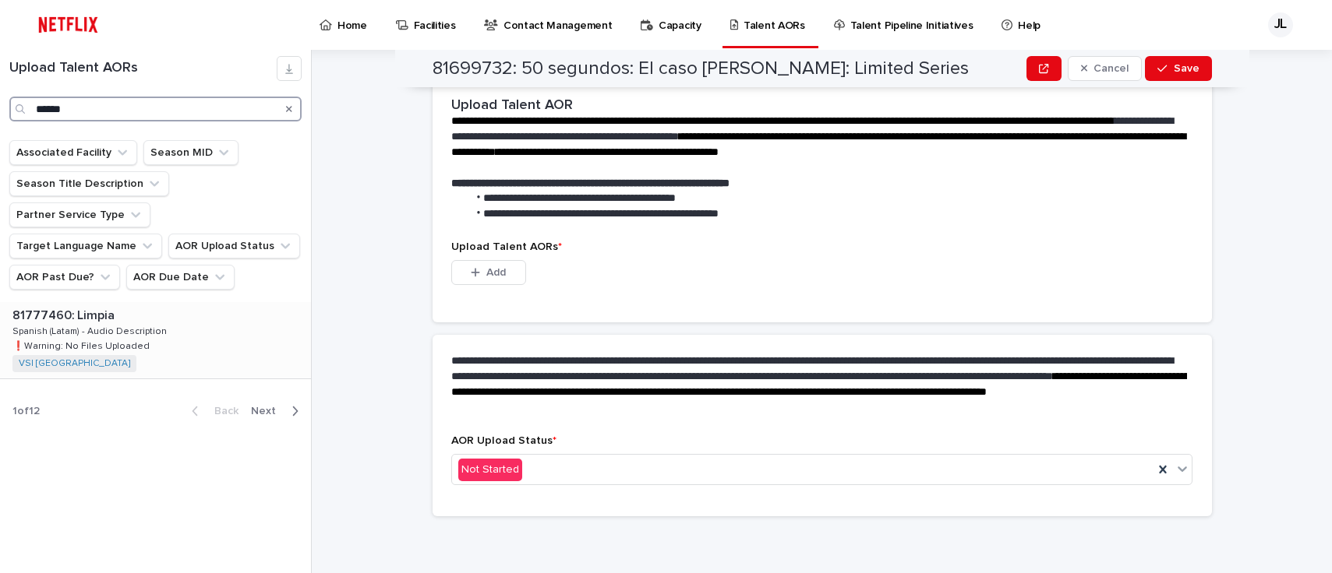
type input "******"
click at [143, 320] on div "81777460: Limpia 81777460: Limpia Spanish (Latam) - Audio Description Spanish (…" at bounding box center [155, 340] width 311 height 76
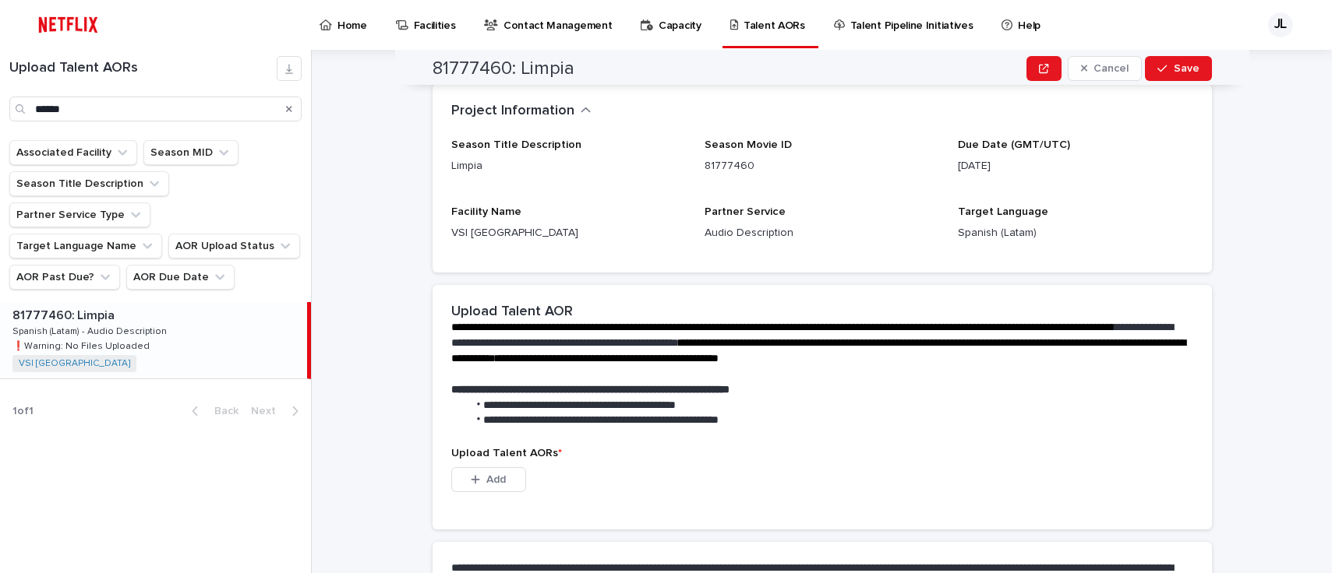
scroll to position [197, 0]
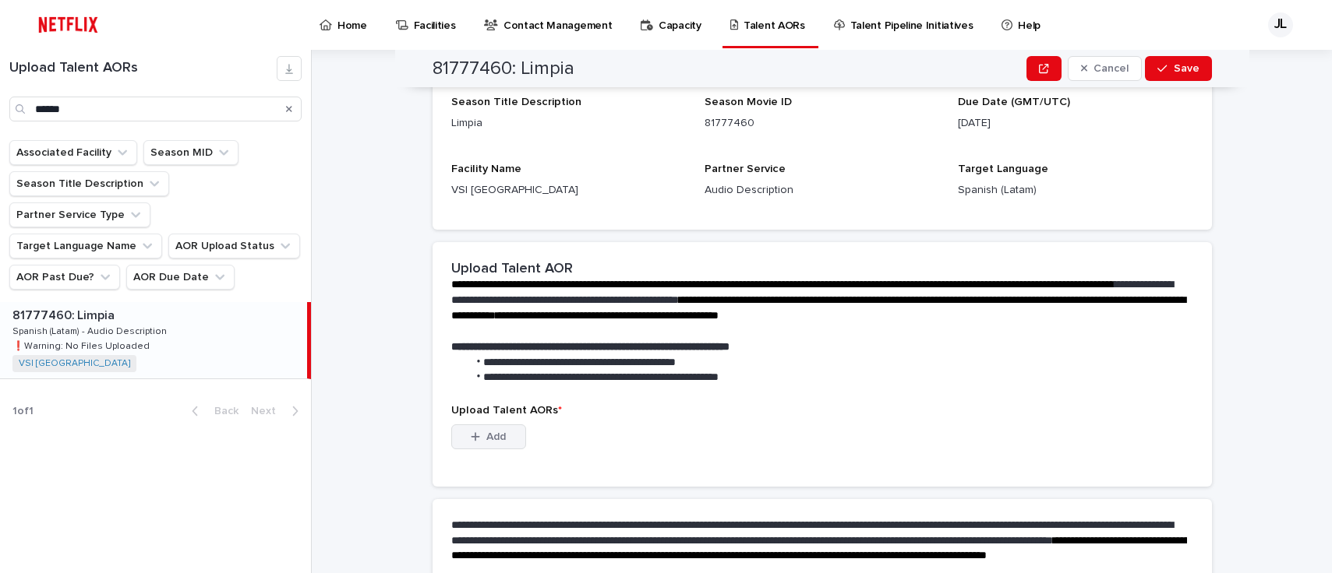
click at [501, 441] on button "Add" at bounding box center [488, 437] width 75 height 25
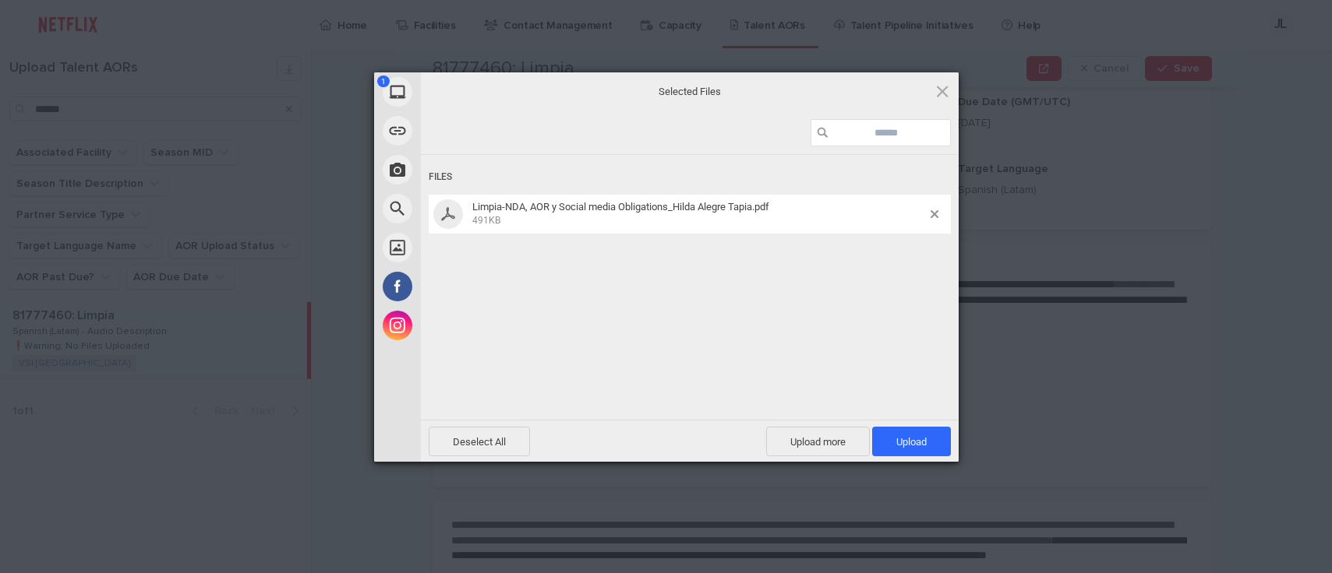
drag, startPoint x: 909, startPoint y: 442, endPoint x: 1183, endPoint y: 435, distance: 274.3
click at [909, 442] on span "Upload 1" at bounding box center [911, 442] width 30 height 12
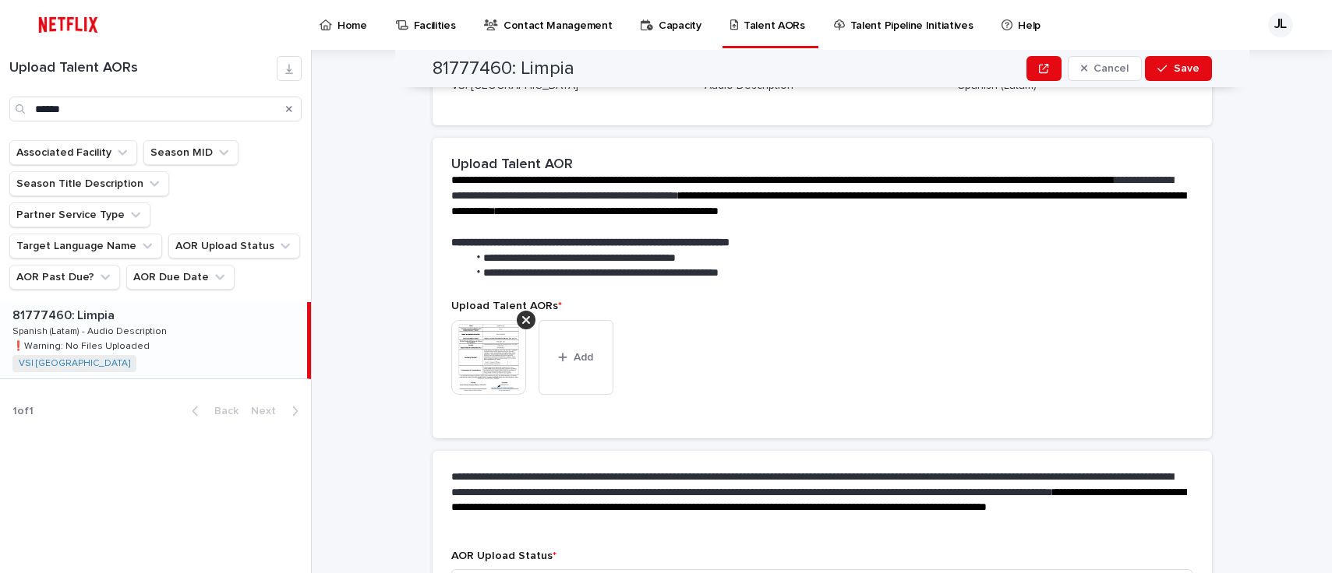
scroll to position [187, 0]
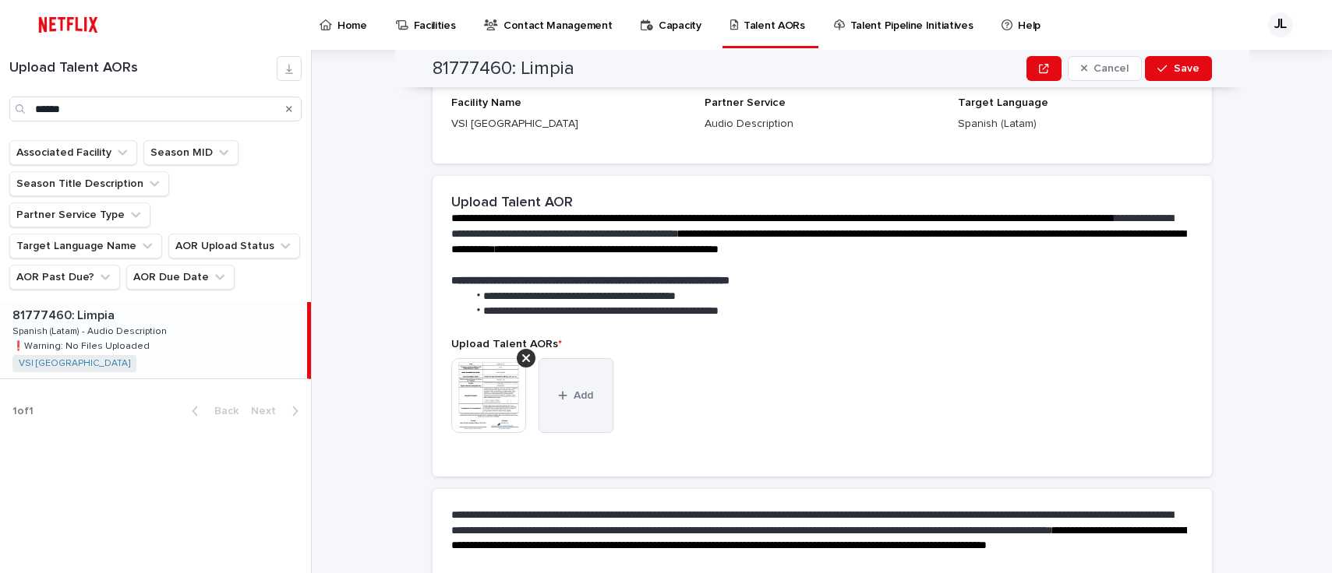
click at [599, 379] on button "Add" at bounding box center [575, 395] width 75 height 75
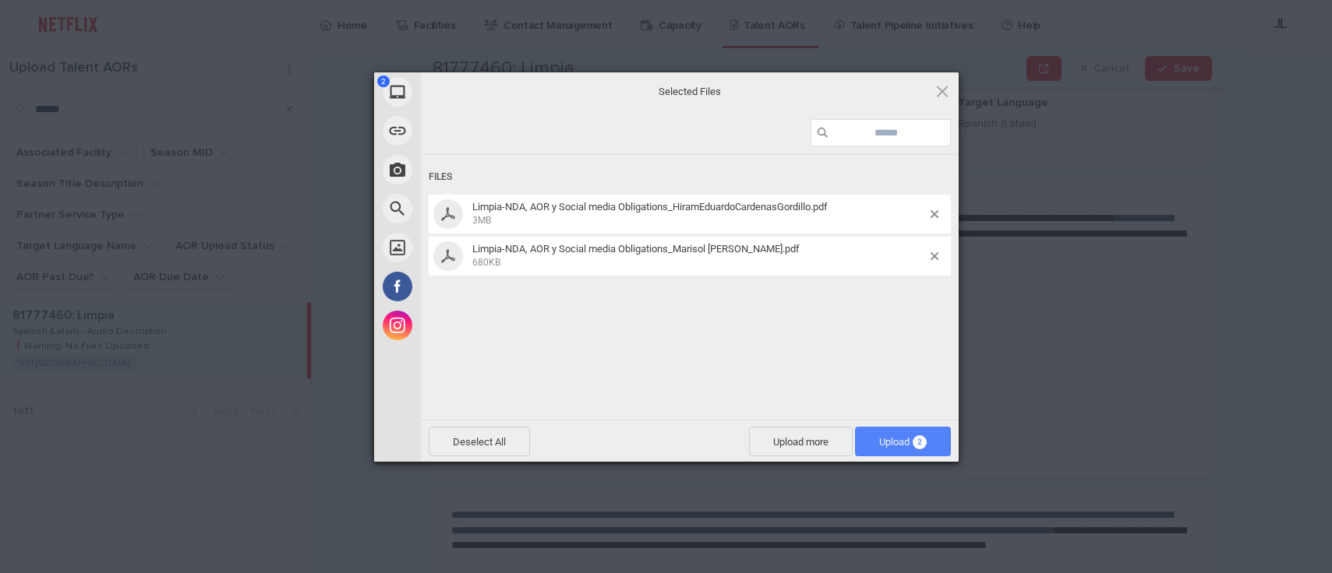
click at [908, 445] on span "Upload 2" at bounding box center [903, 442] width 48 height 12
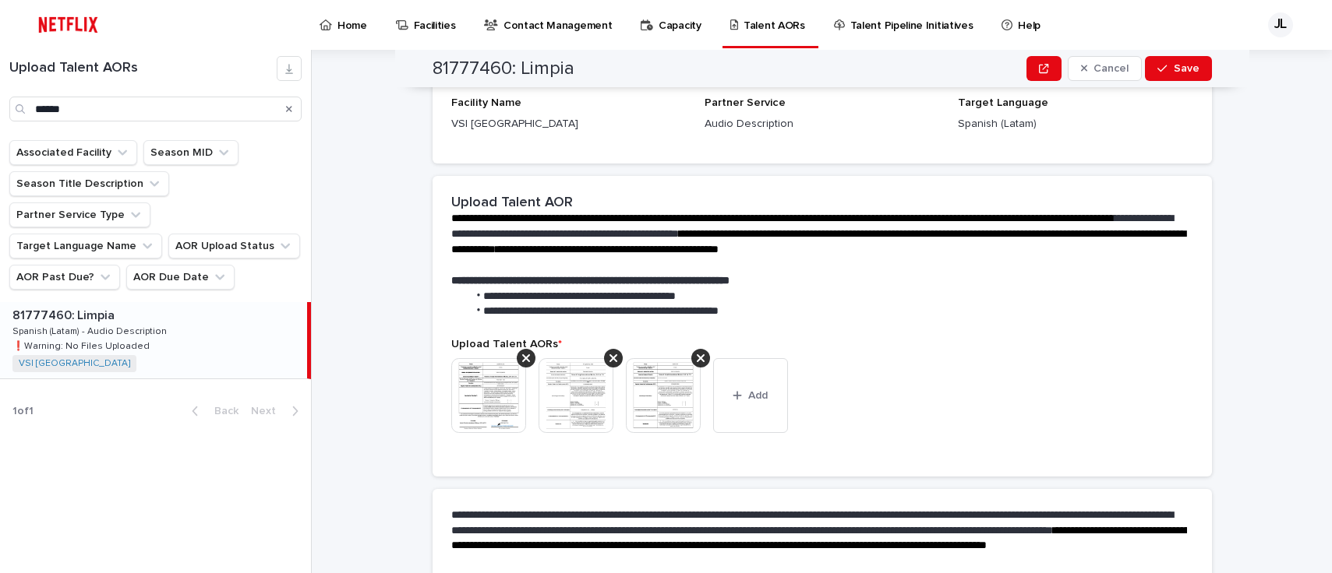
click at [974, 347] on p "Upload Talent AORs *" at bounding box center [822, 344] width 742 height 13
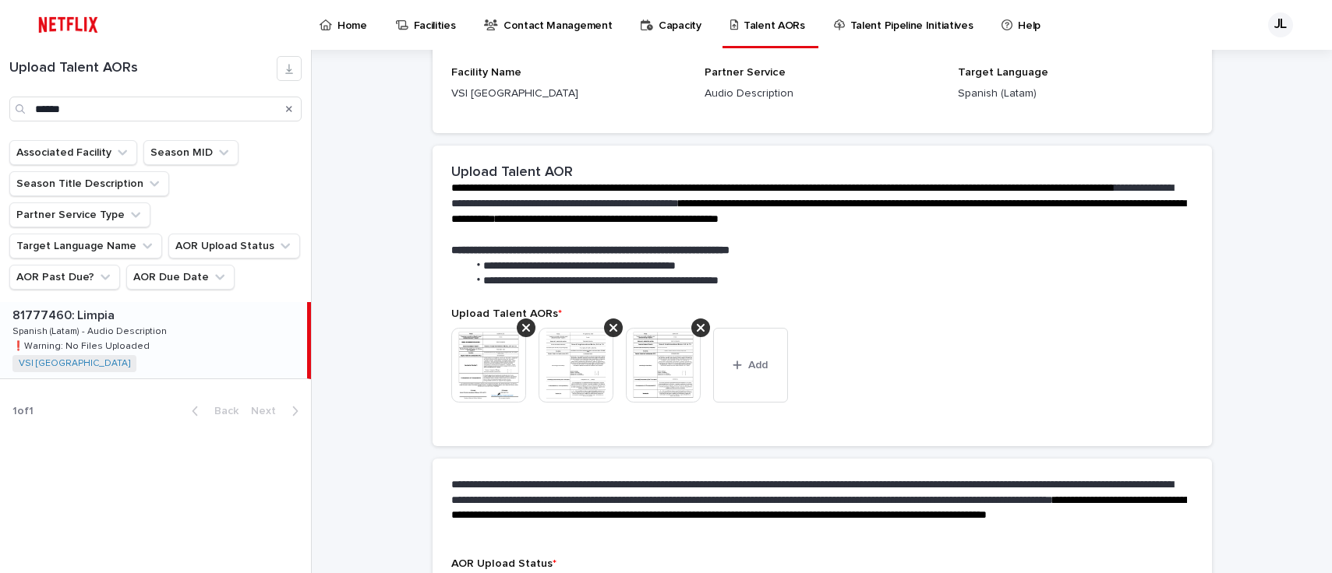
scroll to position [340, 0]
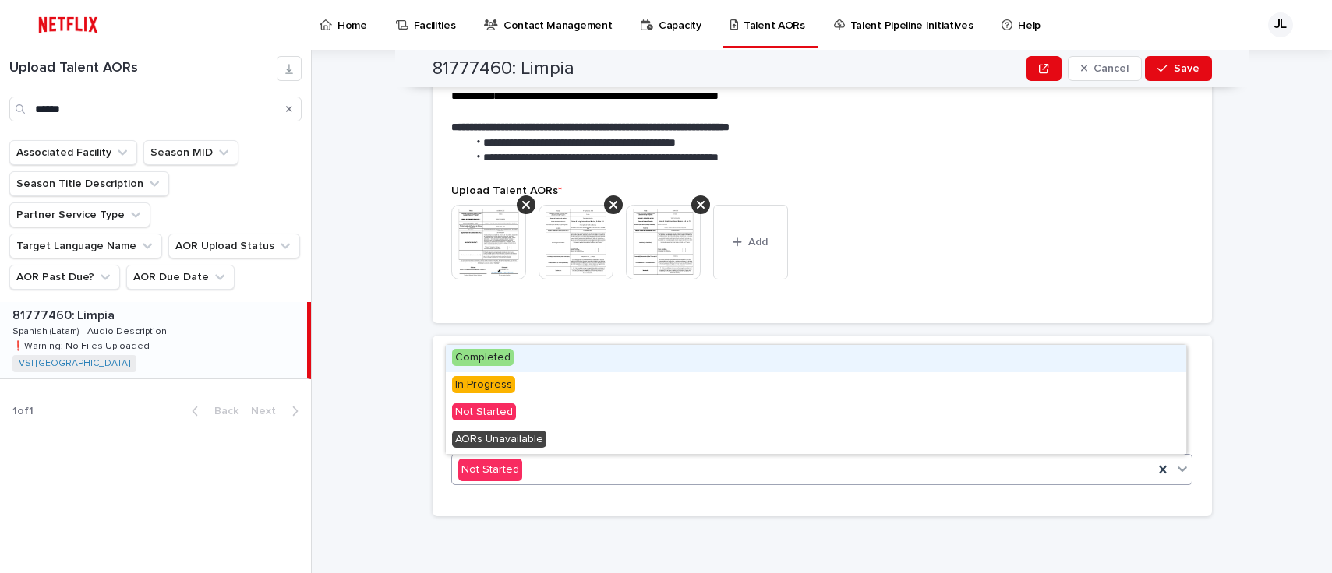
click at [1180, 466] on icon at bounding box center [1182, 469] width 16 height 16
click at [636, 351] on div "Completed" at bounding box center [816, 358] width 740 height 27
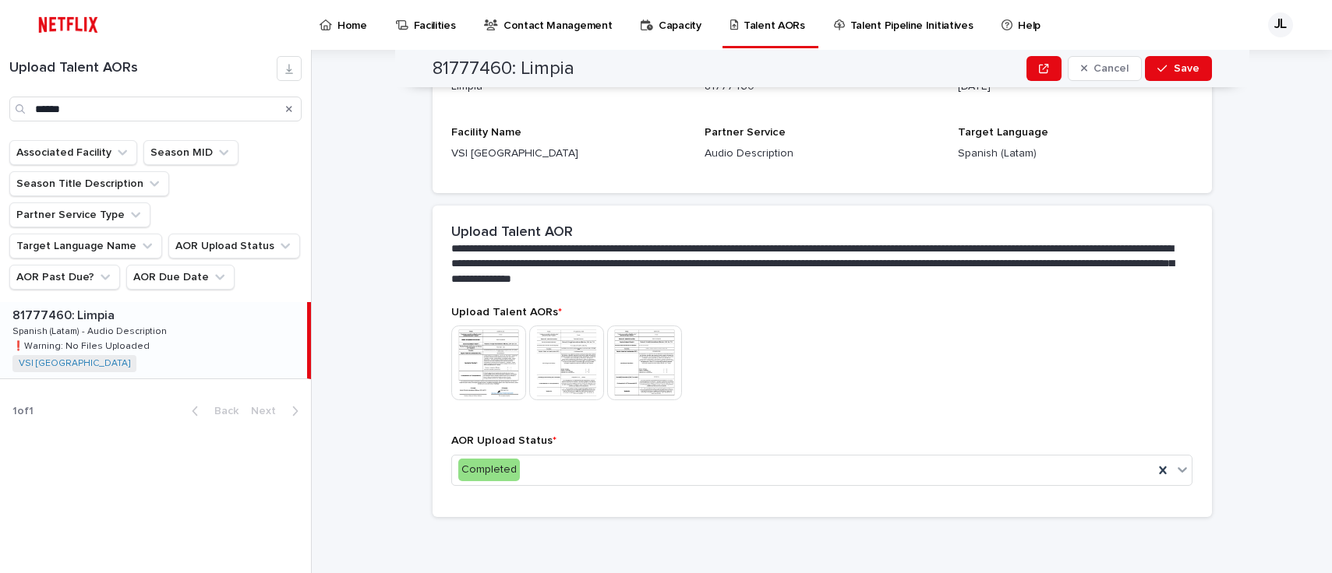
scroll to position [0, 0]
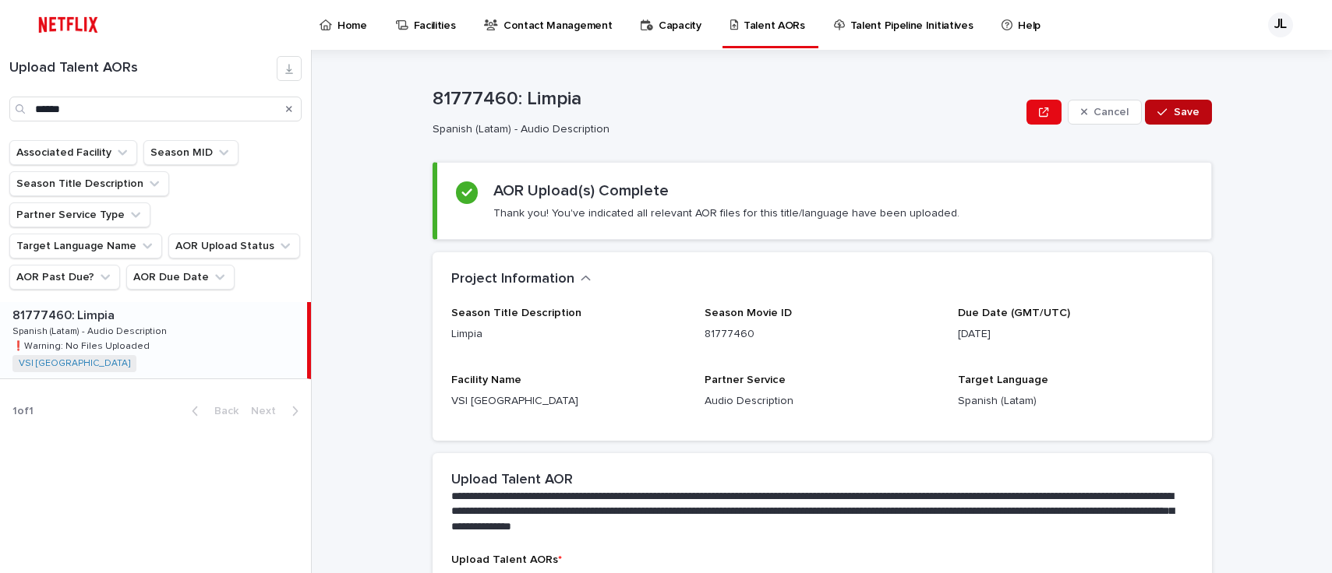
click at [1183, 111] on span "Save" at bounding box center [1186, 112] width 26 height 11
click at [282, 108] on div "Search" at bounding box center [289, 109] width 25 height 25
click at [291, 108] on icon "Search" at bounding box center [289, 108] width 6 height 9
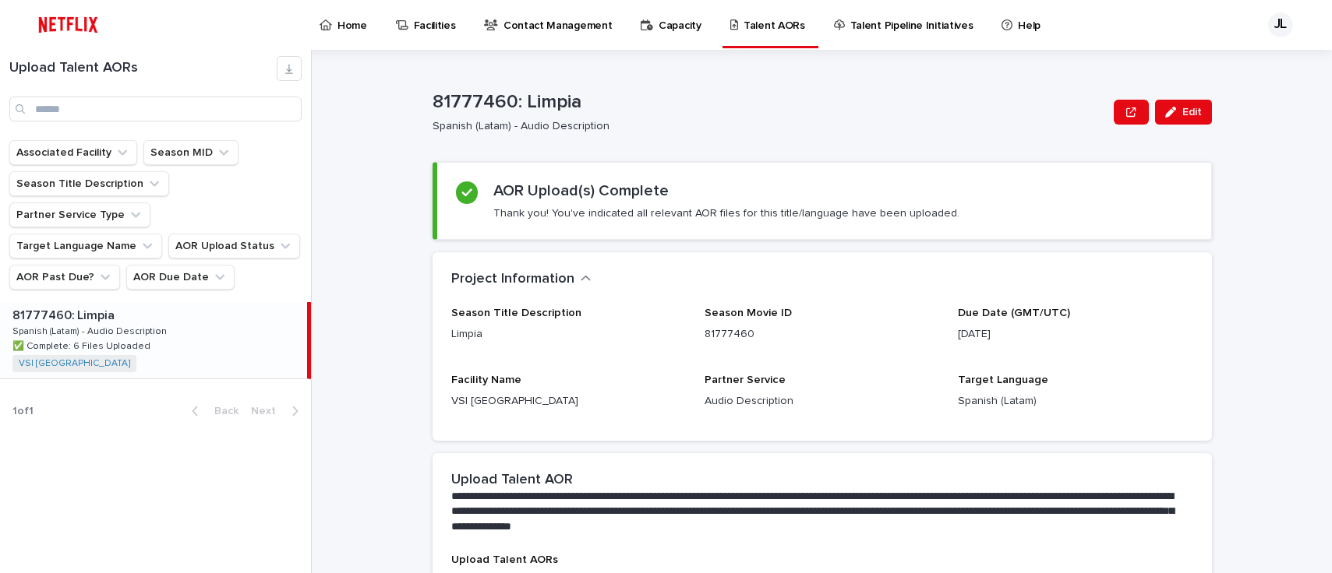
click at [368, 418] on div "**********" at bounding box center [830, 312] width 1001 height 524
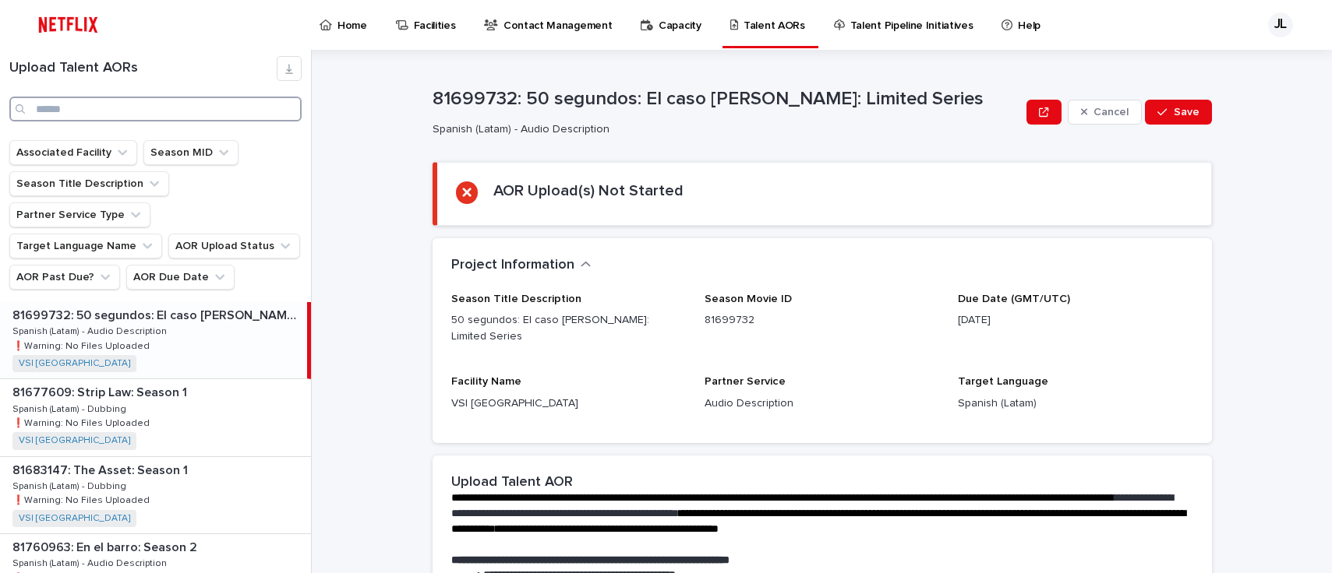
click at [108, 106] on input "Search" at bounding box center [155, 109] width 292 height 25
type input "***"
click at [157, 309] on p at bounding box center [156, 316] width 288 height 15
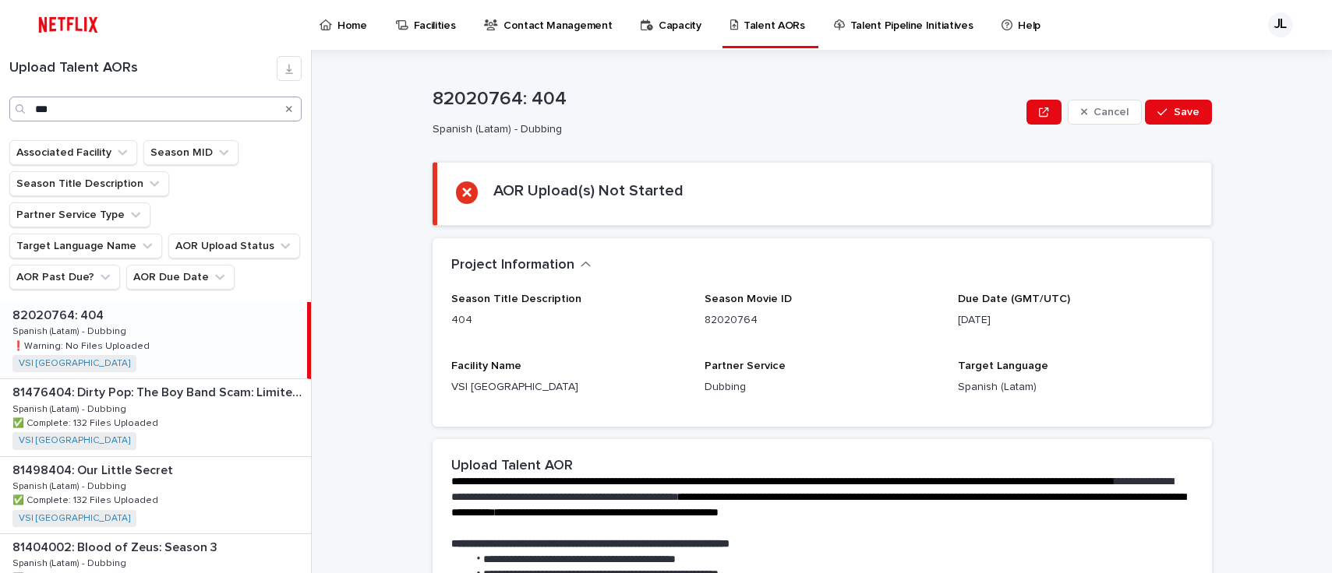
drag, startPoint x: 287, startPoint y: 109, endPoint x: 279, endPoint y: 104, distance: 9.5
click at [287, 109] on icon "Search" at bounding box center [289, 108] width 6 height 9
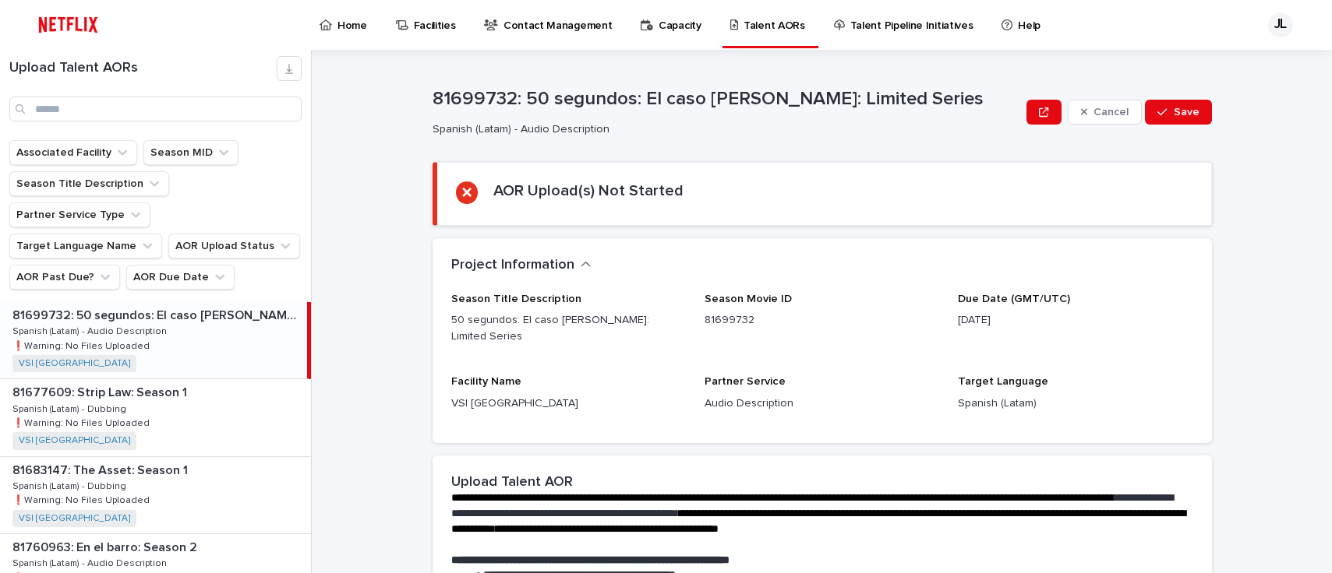
click at [344, 24] on p "Home" at bounding box center [352, 16] width 30 height 33
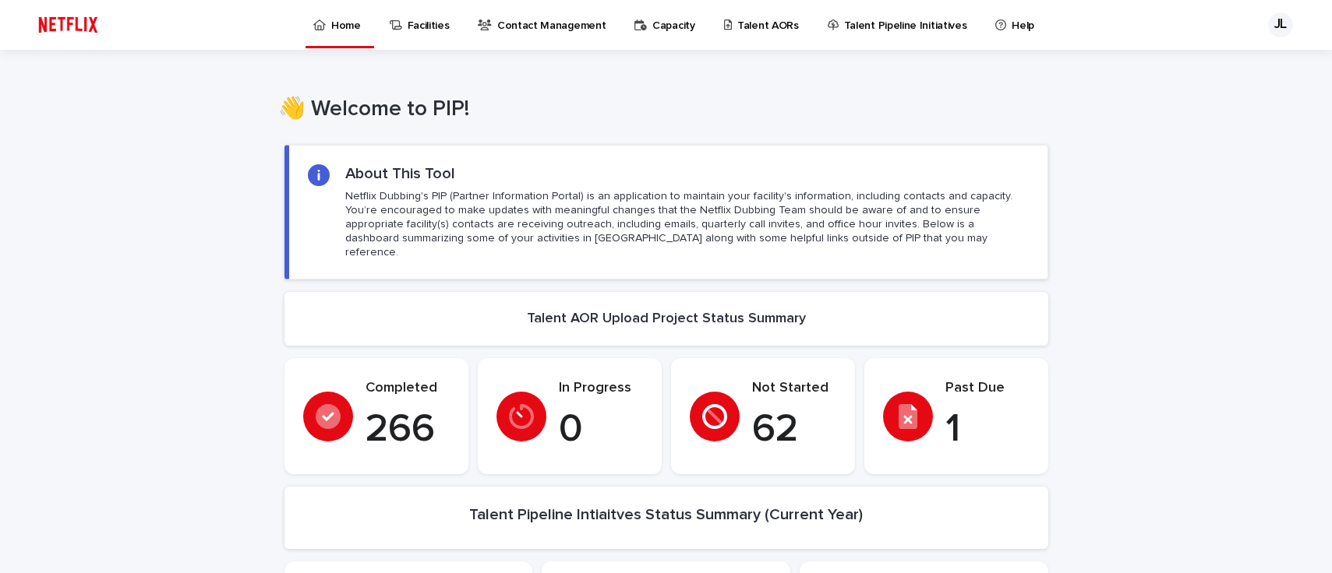
click at [750, 21] on p "Talent AORs" at bounding box center [768, 16] width 62 height 33
